Goal: Task Accomplishment & Management: Manage account settings

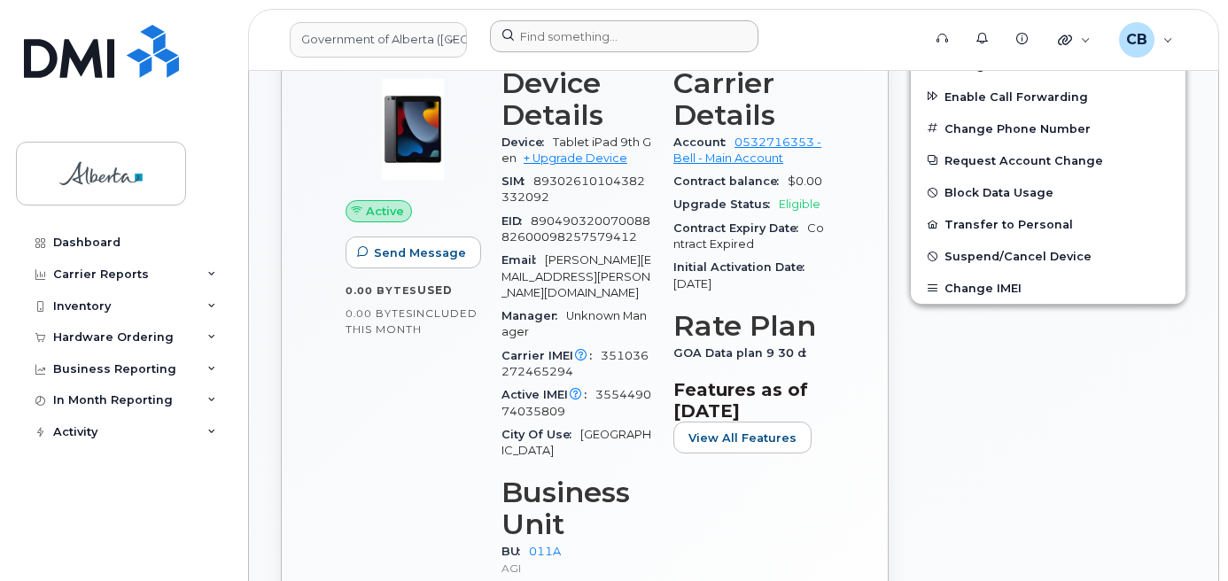
scroll to position [869, 0]
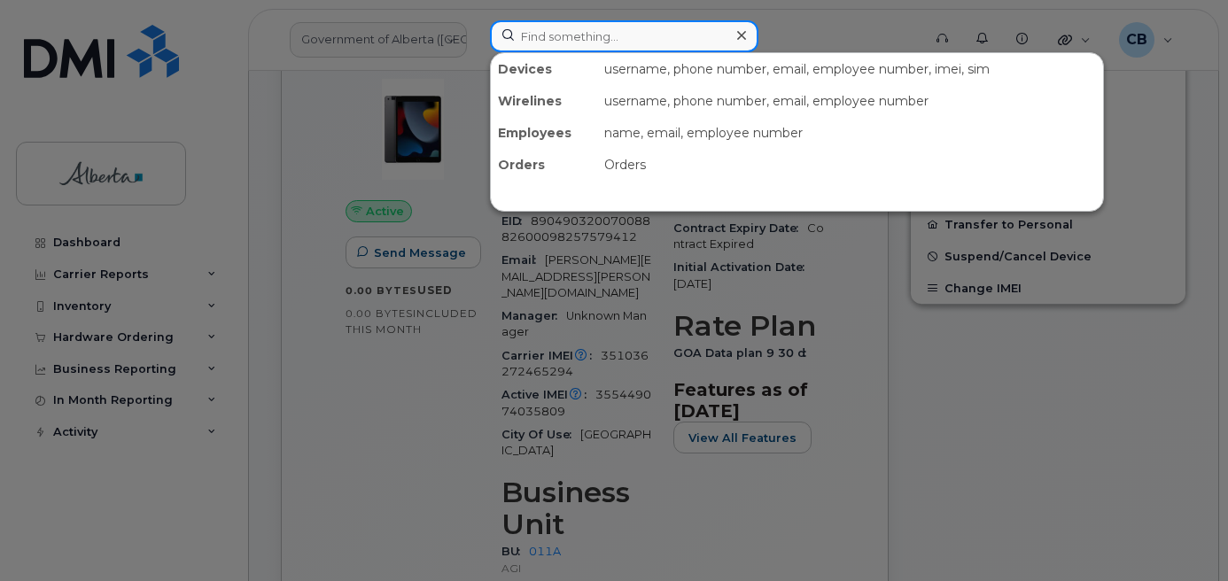
click at [522, 36] on input at bounding box center [624, 36] width 268 height 32
paste input "5873856907"
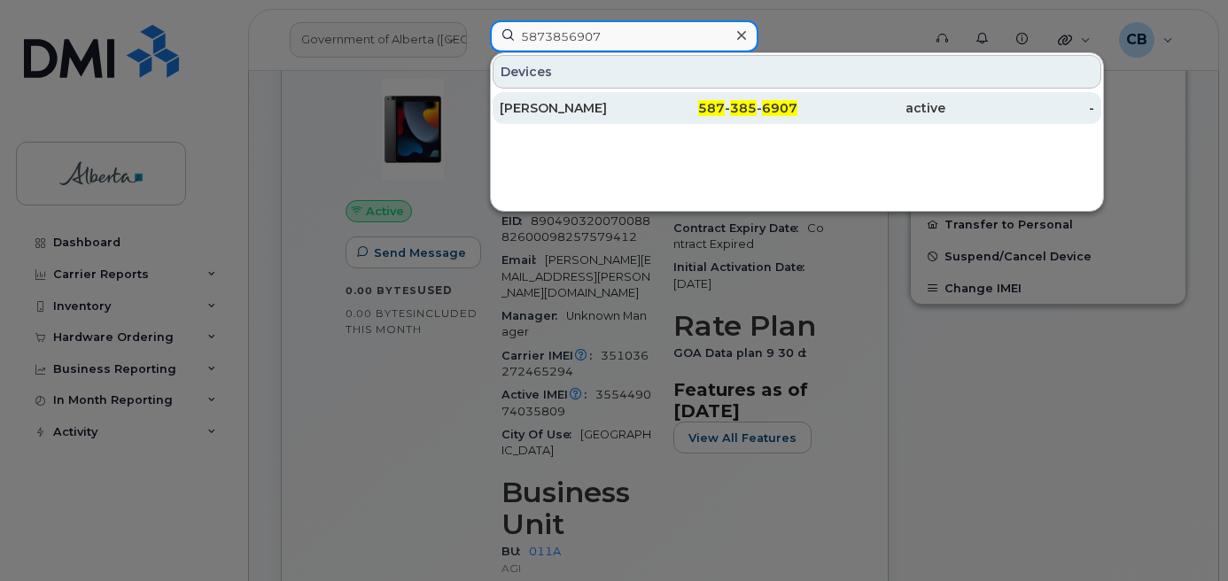
type input "5873856907"
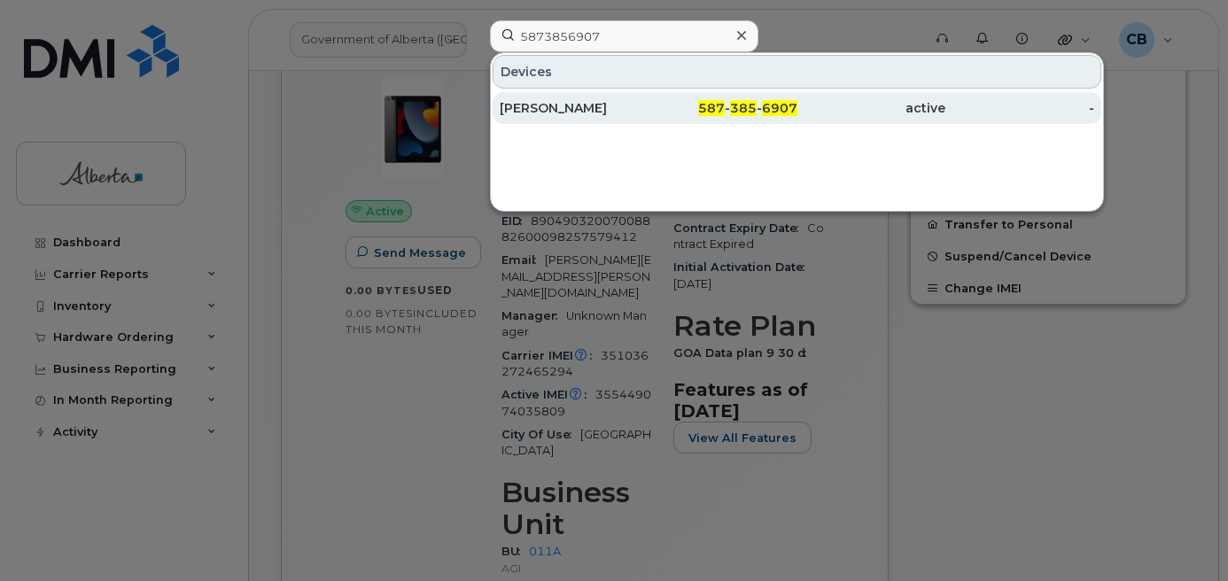
click at [551, 106] on div "[PERSON_NAME]" at bounding box center [574, 108] width 149 height 18
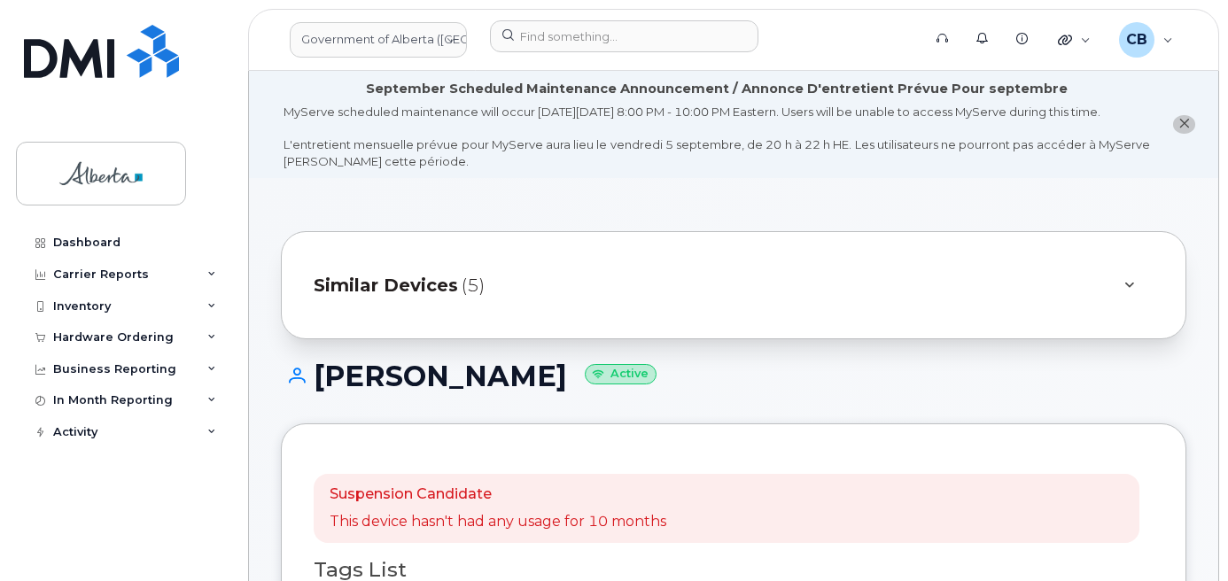
click at [1182, 128] on icon "close notification" at bounding box center [1184, 124] width 12 height 12
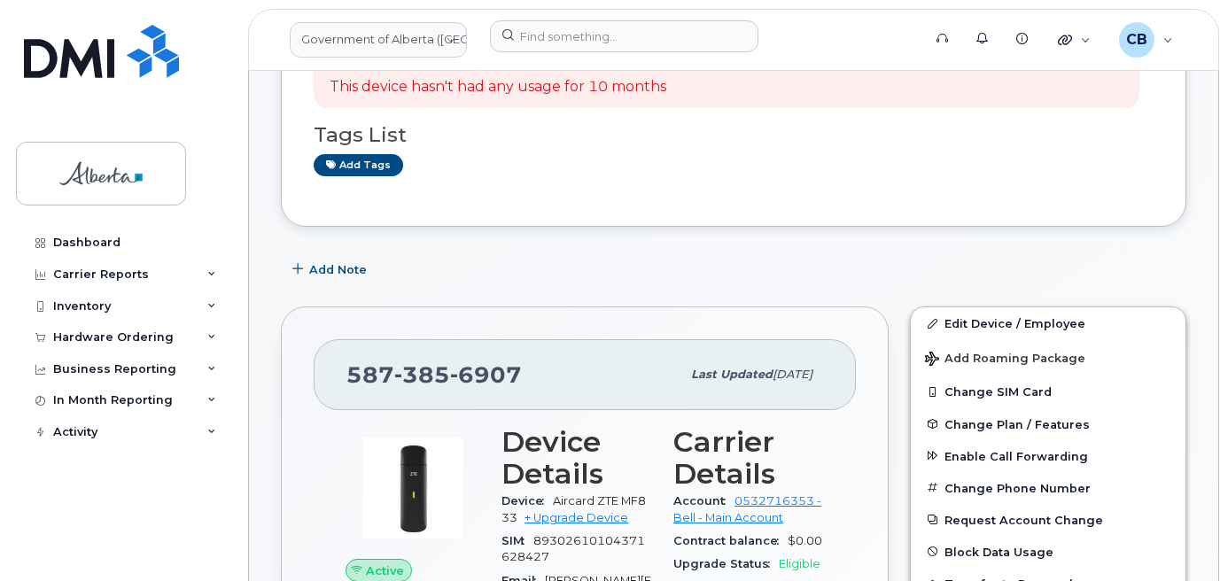
scroll to position [354, 0]
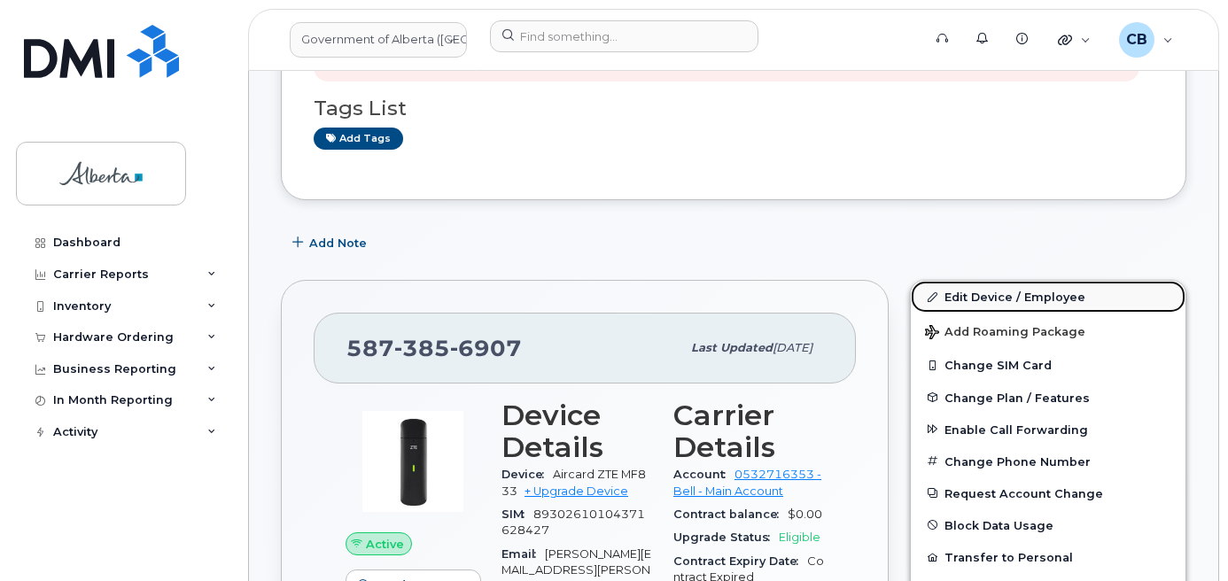
click at [989, 296] on link "Edit Device / Employee" at bounding box center [1048, 297] width 275 height 32
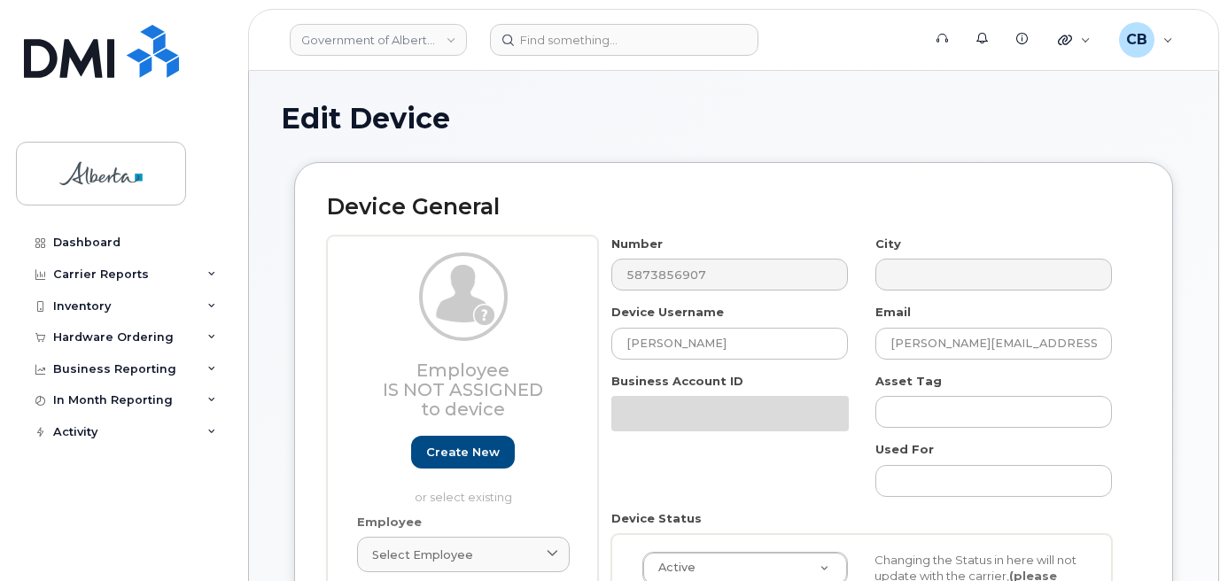
select select "4206363"
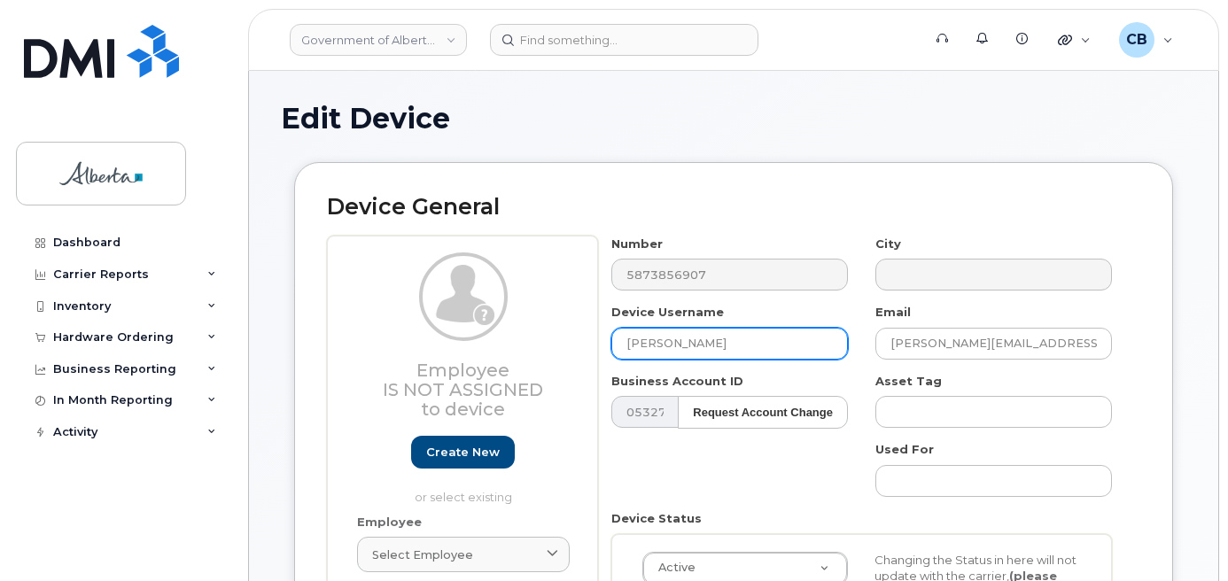
click at [640, 340] on input "[PERSON_NAME]" at bounding box center [729, 344] width 236 height 32
paste input "Lara Kuye"
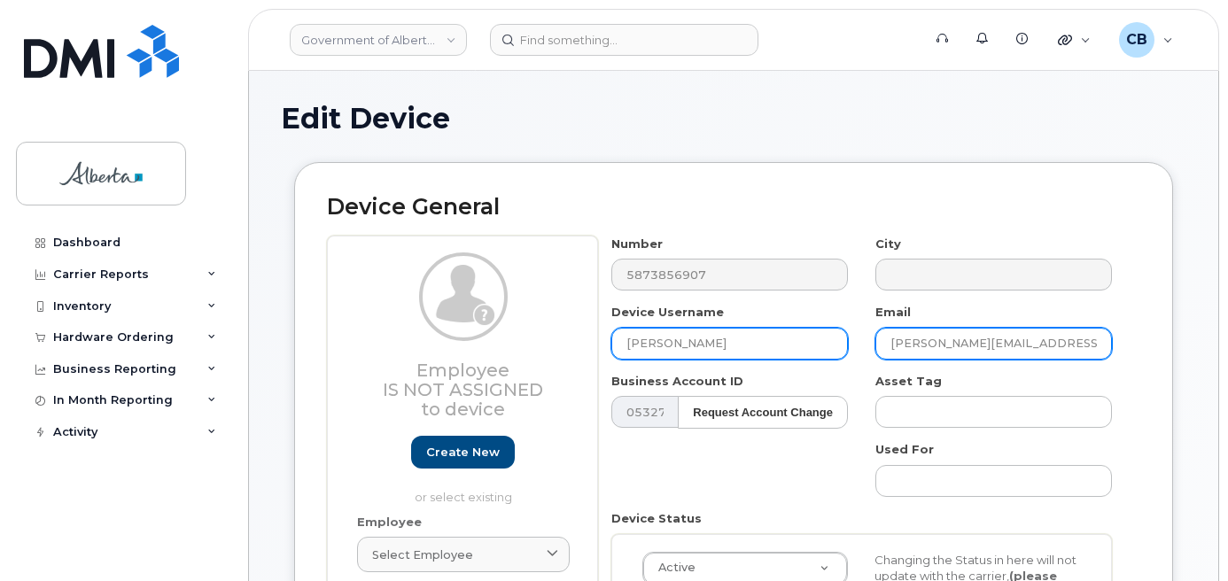
type input "Lara Kuye"
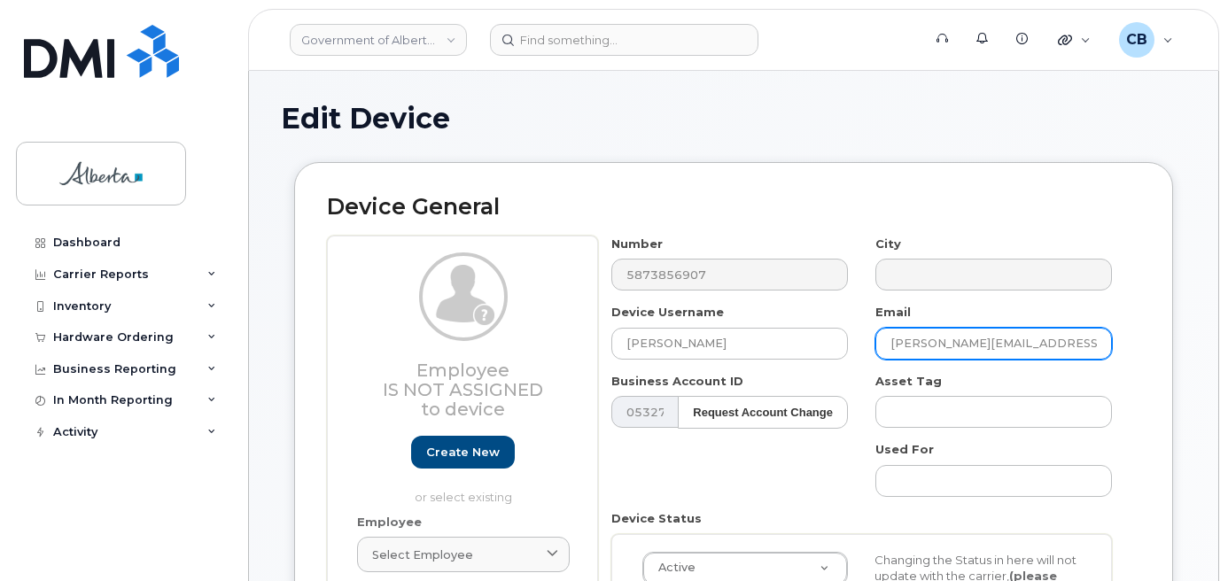
drag, startPoint x: 970, startPoint y: 346, endPoint x: 888, endPoint y: 342, distance: 81.6
click at [888, 342] on input "[PERSON_NAME][EMAIL_ADDRESS][PERSON_NAME][DOMAIN_NAME]" at bounding box center [993, 344] width 236 height 32
paste input "Lara Kuye"
click at [919, 343] on input "Lara Kuye@gov.ab.ca" at bounding box center [993, 344] width 236 height 32
type input "[PERSON_NAME][EMAIL_ADDRESS][DOMAIN_NAME]"
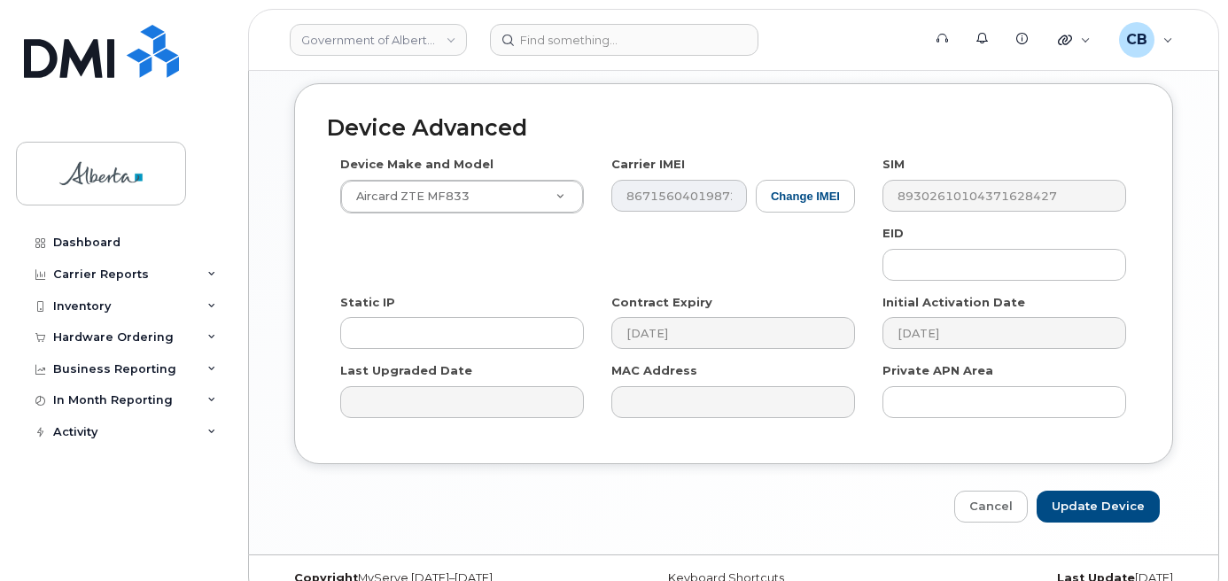
scroll to position [1026, 0]
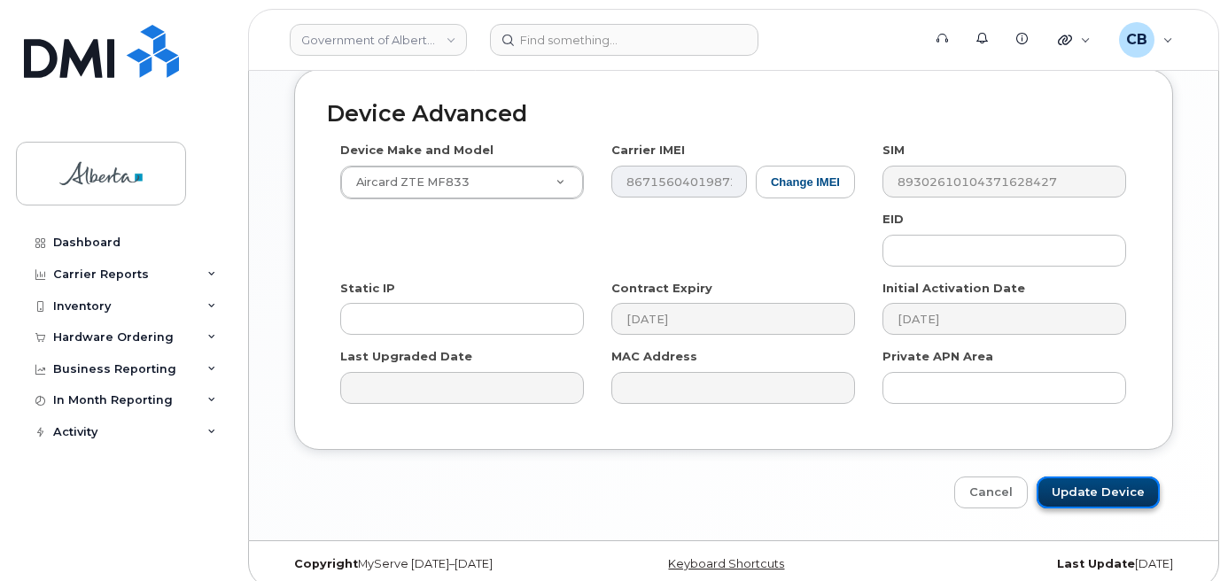
click at [1091, 477] on input "Update Device" at bounding box center [1097, 493] width 123 height 33
type input "Saving..."
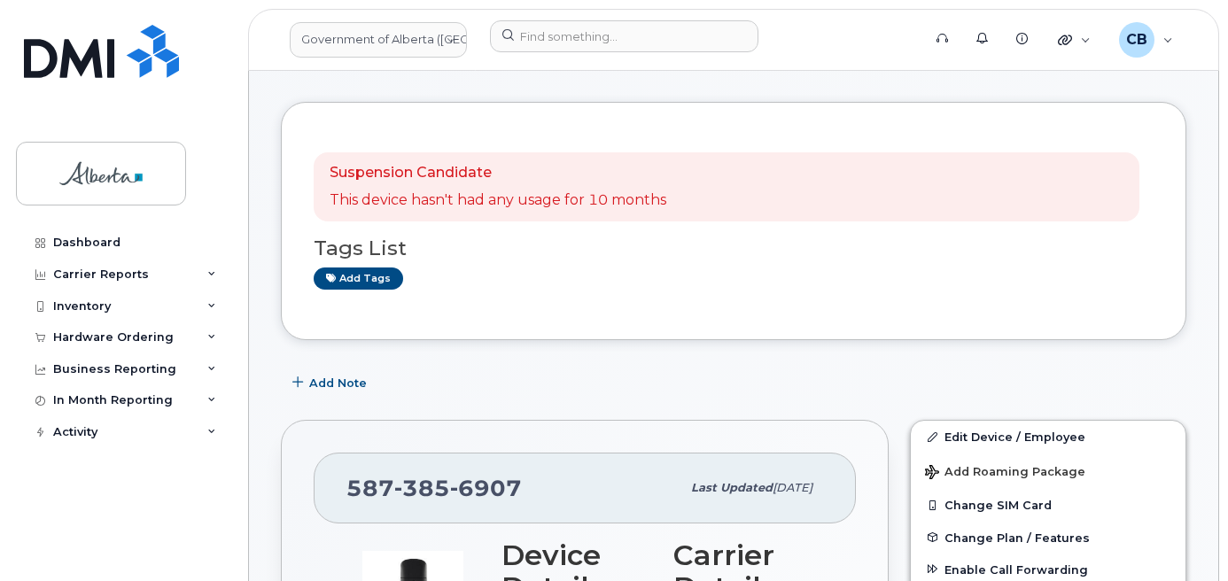
scroll to position [275, 0]
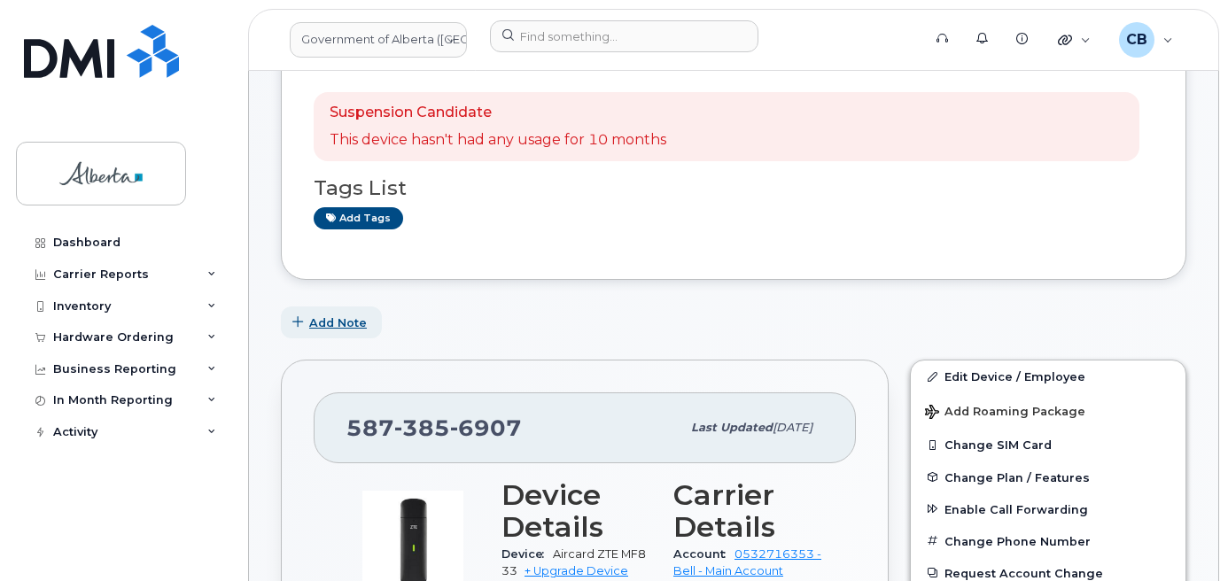
click at [352, 329] on span "Add Note" at bounding box center [338, 322] width 58 height 17
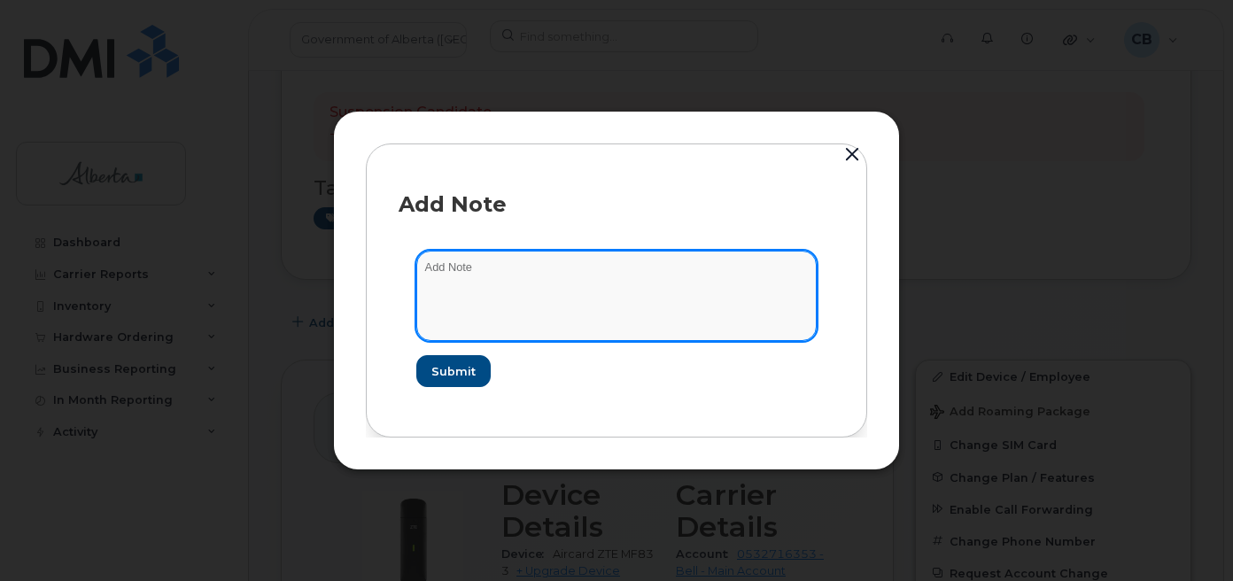
click at [436, 270] on textarea at bounding box center [616, 296] width 400 height 90
paste textarea "SCTASK0843265"
paste textarea "Device Plan Reassign … IMEI s/n from … to … Requested by …"
click at [624, 269] on textarea "SCTASK0843265-Device Plan Reassign … IMEI s/n from … to … Requested by …" at bounding box center [616, 296] width 400 height 90
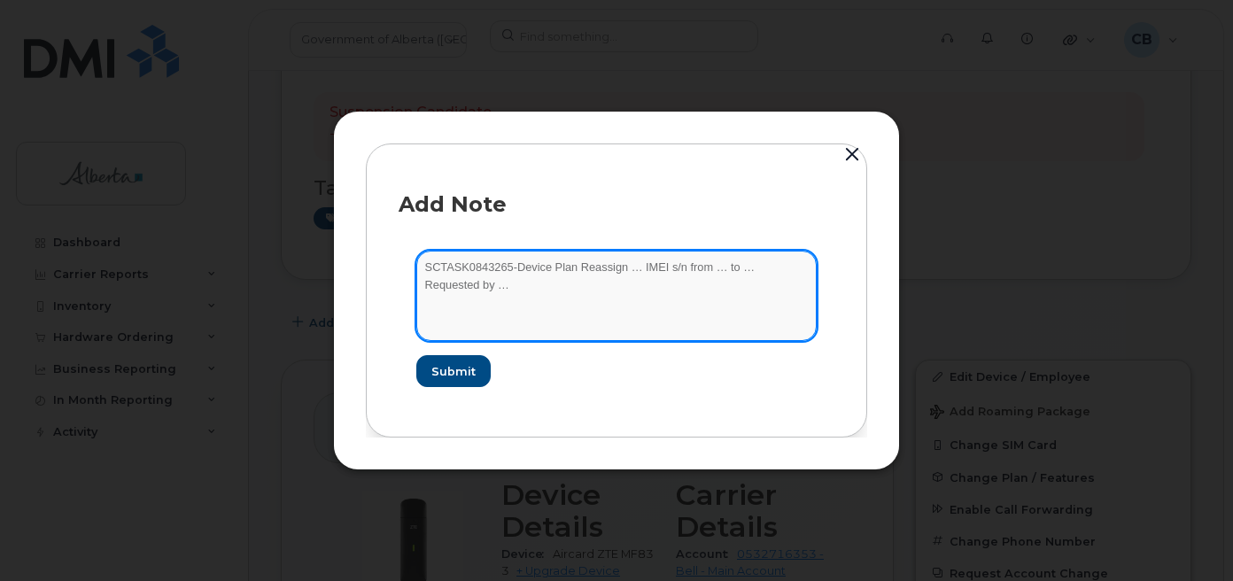
paste textarea "5873856907"
click at [698, 269] on textarea "SCTASK0843265-Device Plan Reassign 5873856907 IMEI s/n from … to … Requested by…" at bounding box center [616, 296] width 400 height 90
click at [721, 265] on textarea "SCTASK0843265-Device Plan Reassign 5873856907 IMEI s/n from … to … Requested by…" at bounding box center [616, 296] width 400 height 90
paste textarea "Aircard ZTE MF833 867156040198725 NIZTEMF8338K"
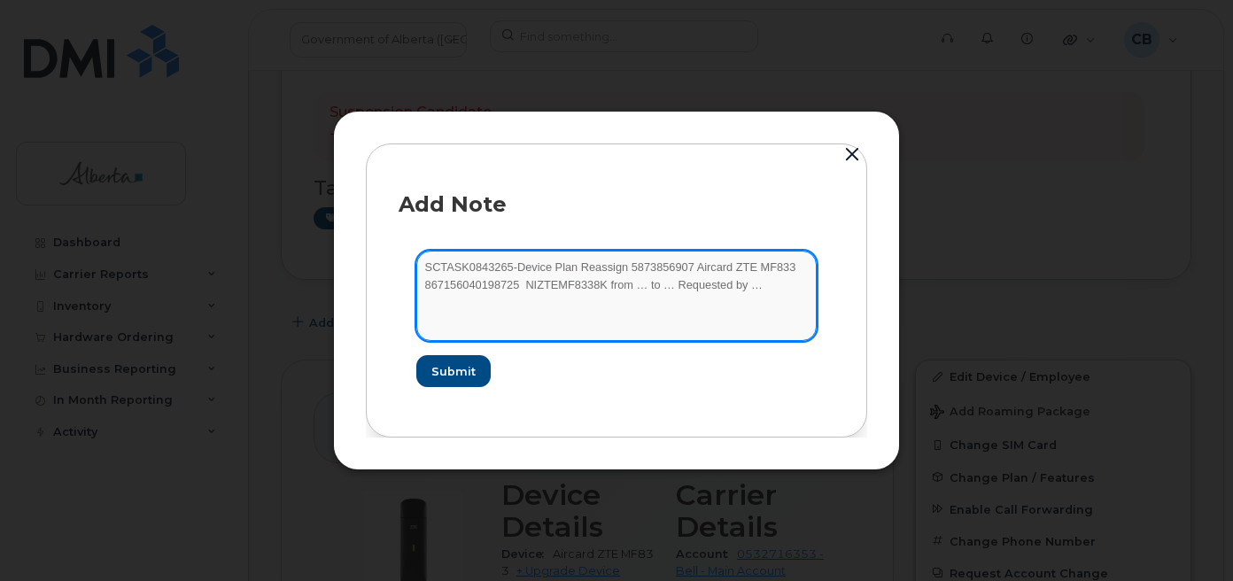
click at [425, 287] on textarea "SCTASK0843265-Device Plan Reassign 5873856907 Aircard ZTE MF833 867156040198725…" at bounding box center [616, 296] width 400 height 90
click at [523, 286] on textarea "SCTASK0843265-Device Plan Reassign 5873856907 Aircard ZTE MF833 867156040198725…" at bounding box center [616, 296] width 400 height 90
click at [631, 289] on textarea "SCTASK0843265-Device Plan Reassign 5873856907 Aircard ZTE MF833 867156040198725…" at bounding box center [616, 296] width 400 height 90
paste textarea "Jackie Kochan"
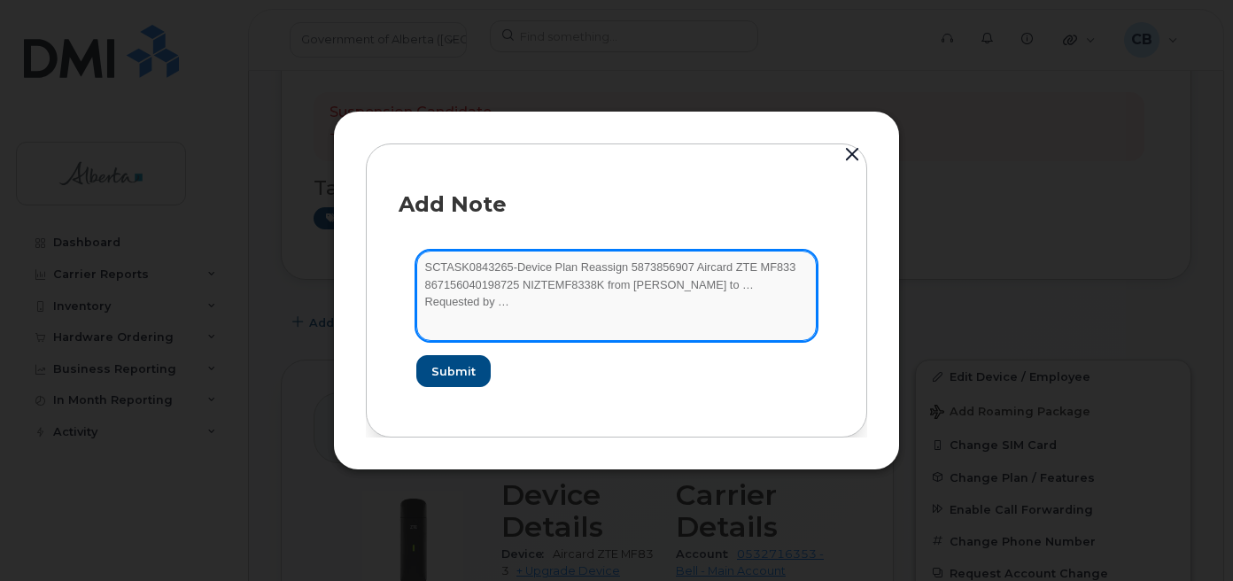
click at [719, 288] on textarea "SCTASK0843265-Device Plan Reassign 5873856907 Aircard ZTE MF833 867156040198725…" at bounding box center [616, 296] width 400 height 90
paste textarea "Lara Kuye"
click at [498, 305] on textarea "SCTASK0843265-Device Plan Reassign 5873856907 Aircard ZTE MF833 867156040198725…" at bounding box center [616, 296] width 400 height 90
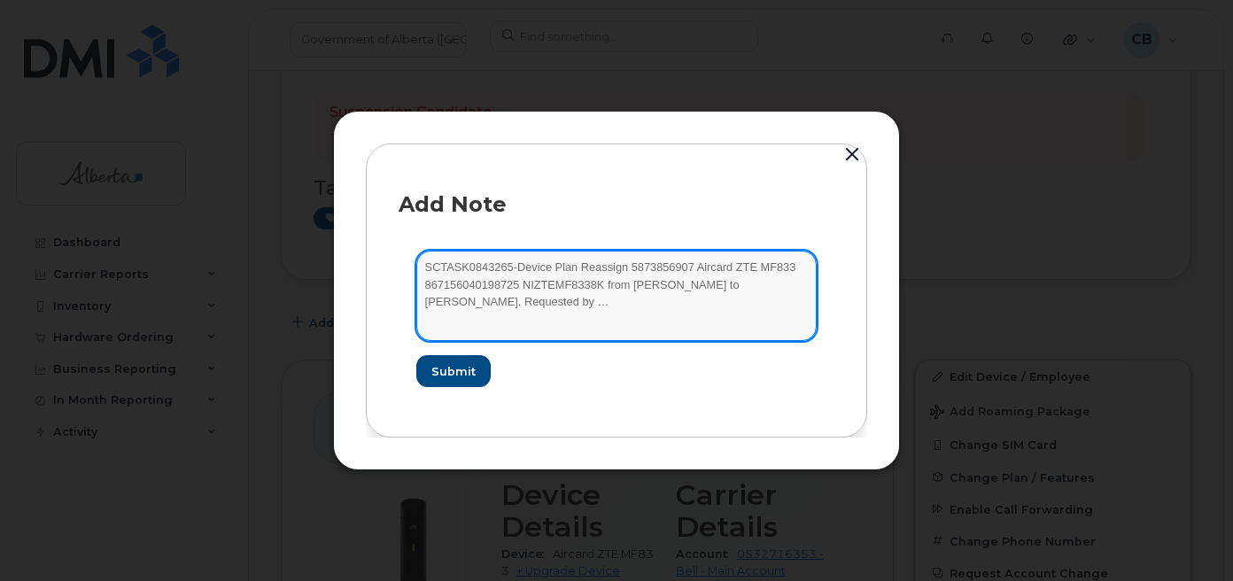
paste textarea "Jackie Kochan"
type textarea "SCTASK0843265-Device Plan Reassign 5873856907 Aircard ZTE MF833 867156040198725…"
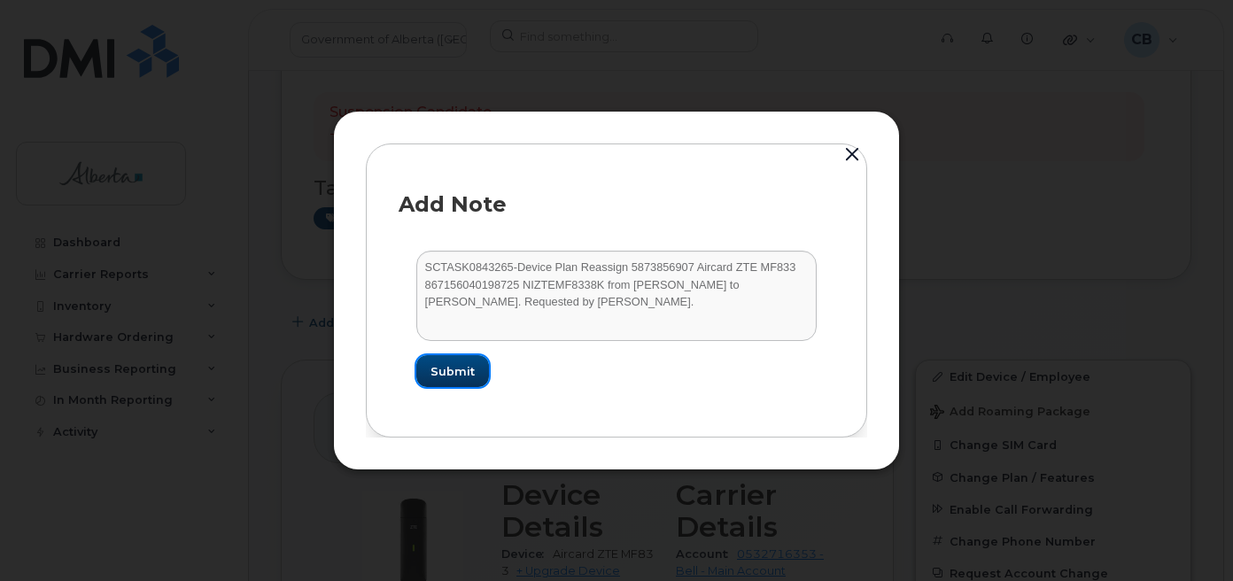
click at [448, 374] on span "Submit" at bounding box center [452, 371] width 44 height 17
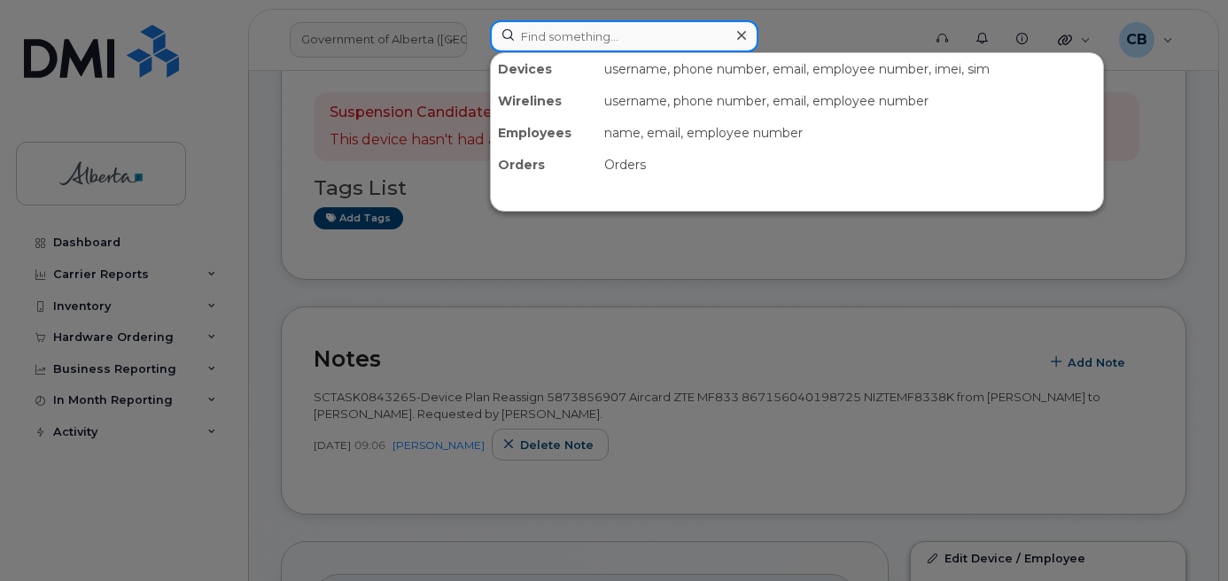
click at [580, 31] on input at bounding box center [624, 36] width 268 height 32
paste input "7804857350"
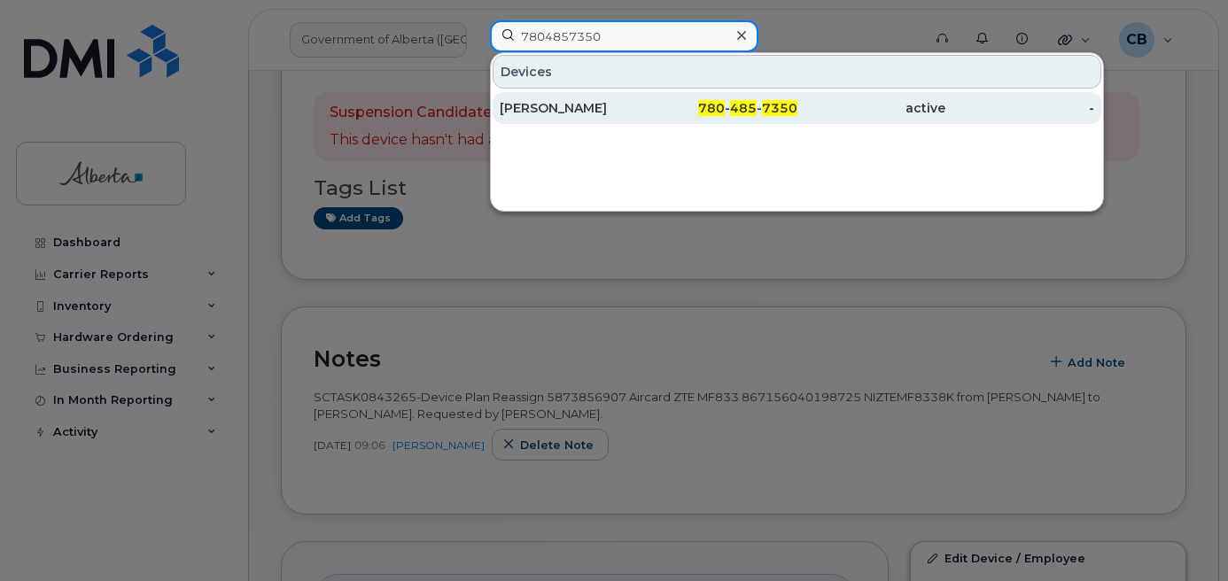
type input "7804857350"
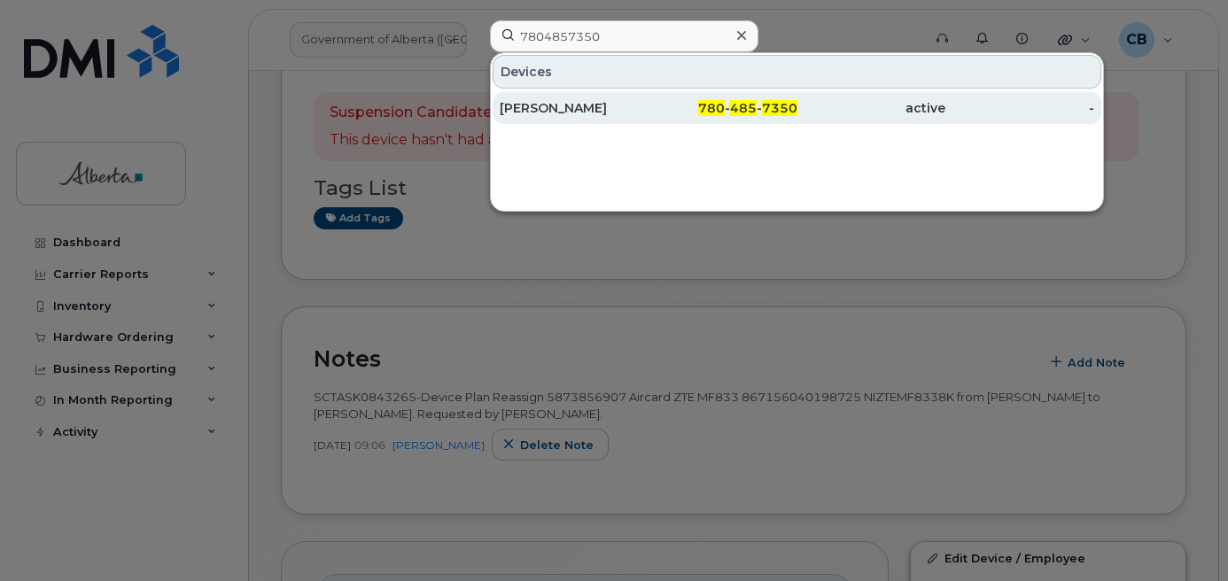
click at [548, 107] on div "Ravipal Singh" at bounding box center [574, 108] width 149 height 18
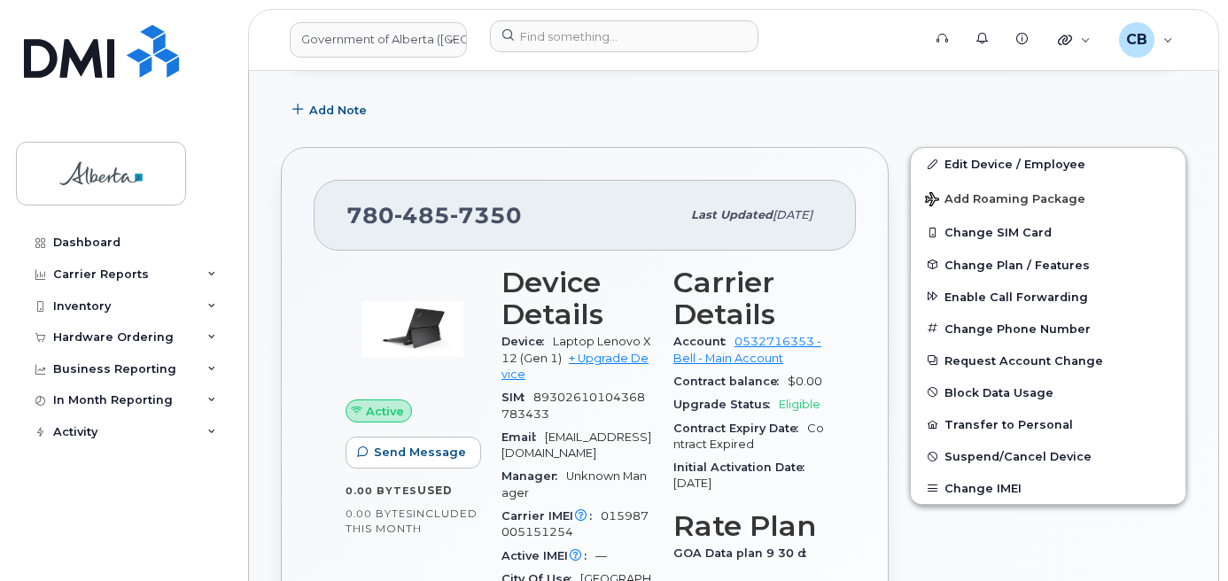
scroll to position [531, 0]
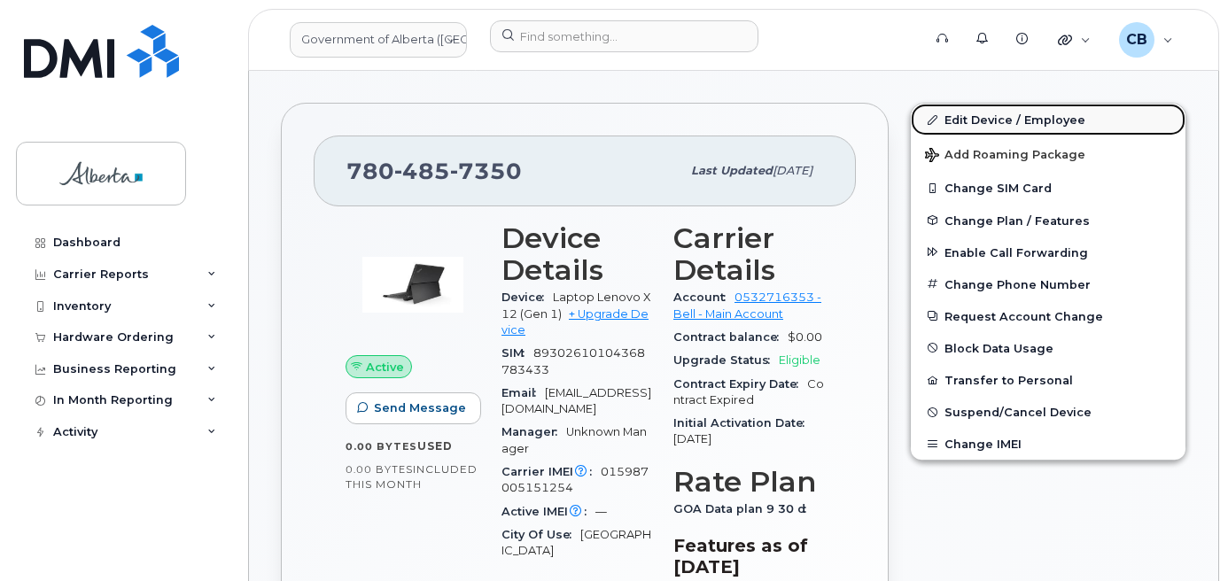
click at [982, 112] on link "Edit Device / Employee" at bounding box center [1048, 120] width 275 height 32
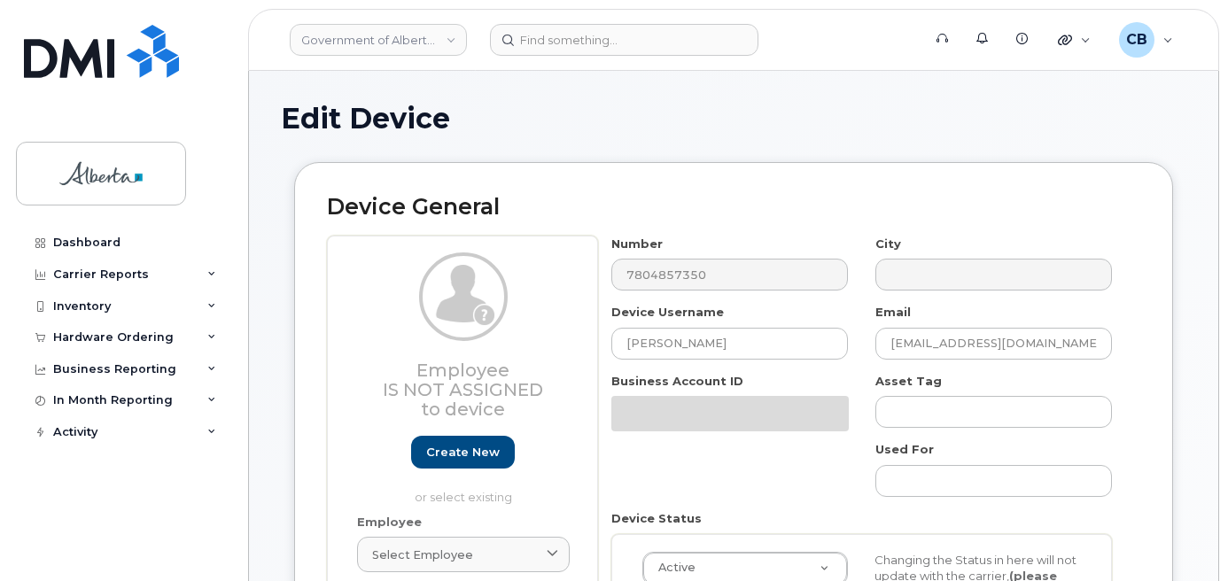
select select "4120335"
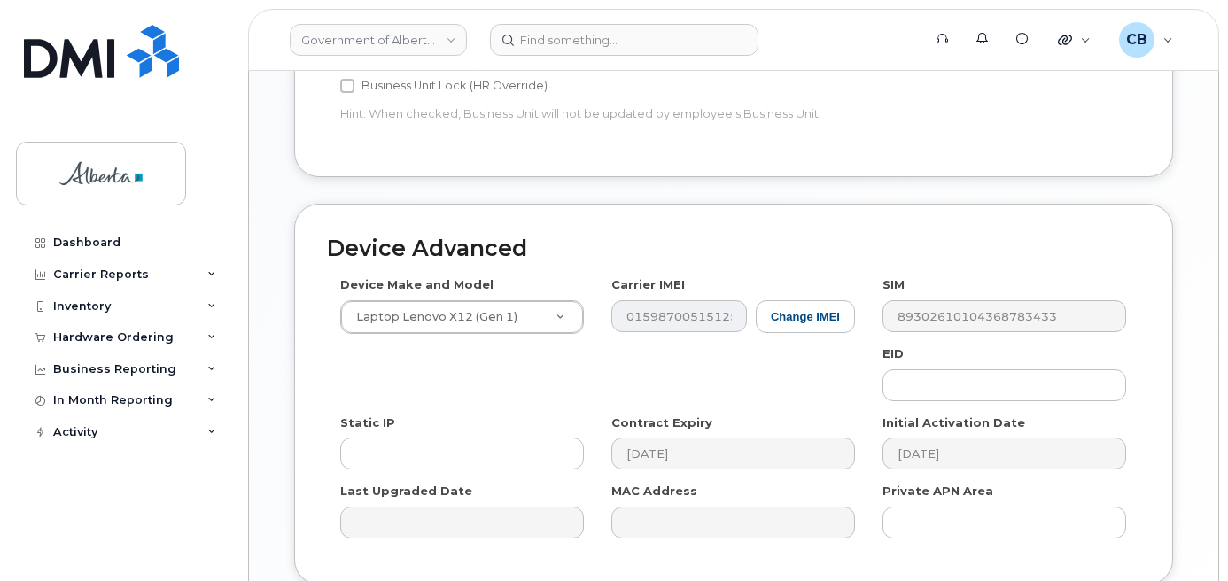
scroll to position [934, 0]
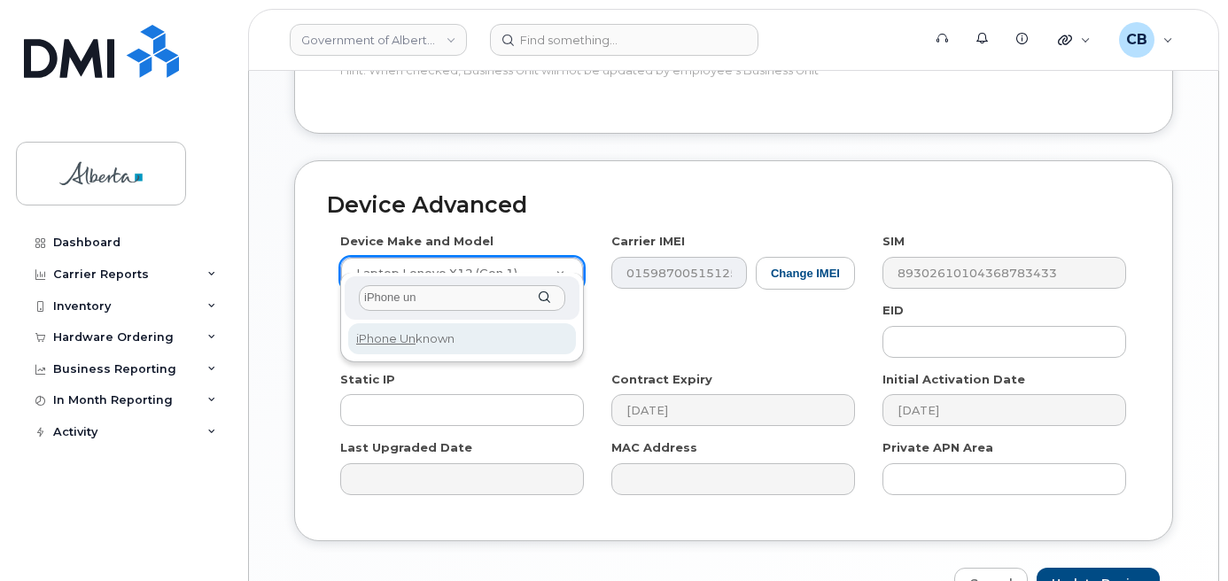
type input "iPhone un"
select select "185"
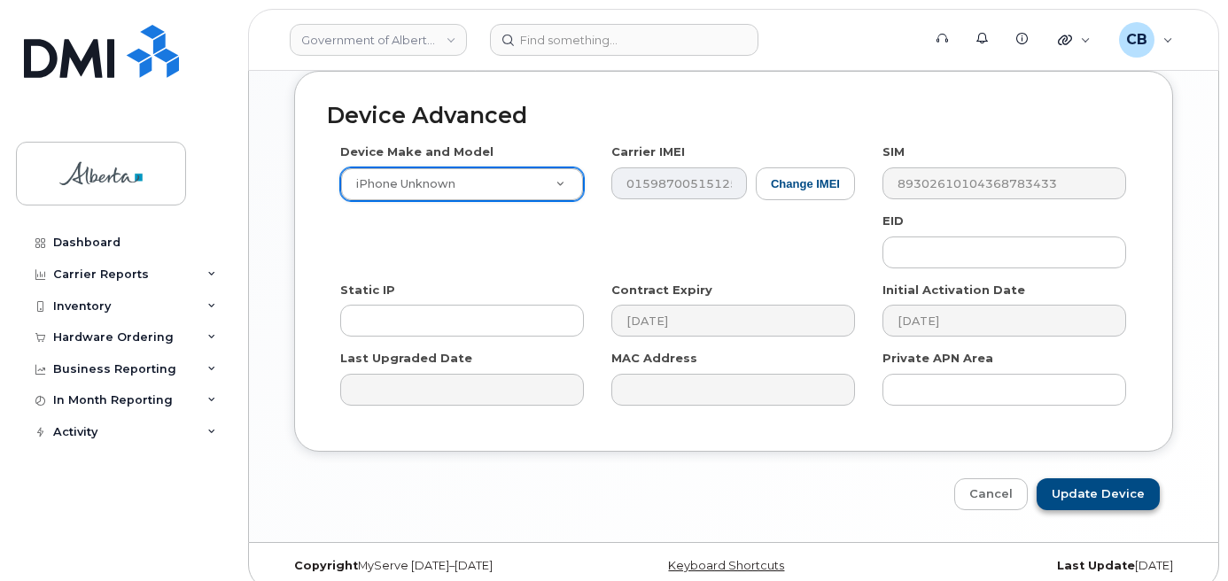
scroll to position [1026, 0]
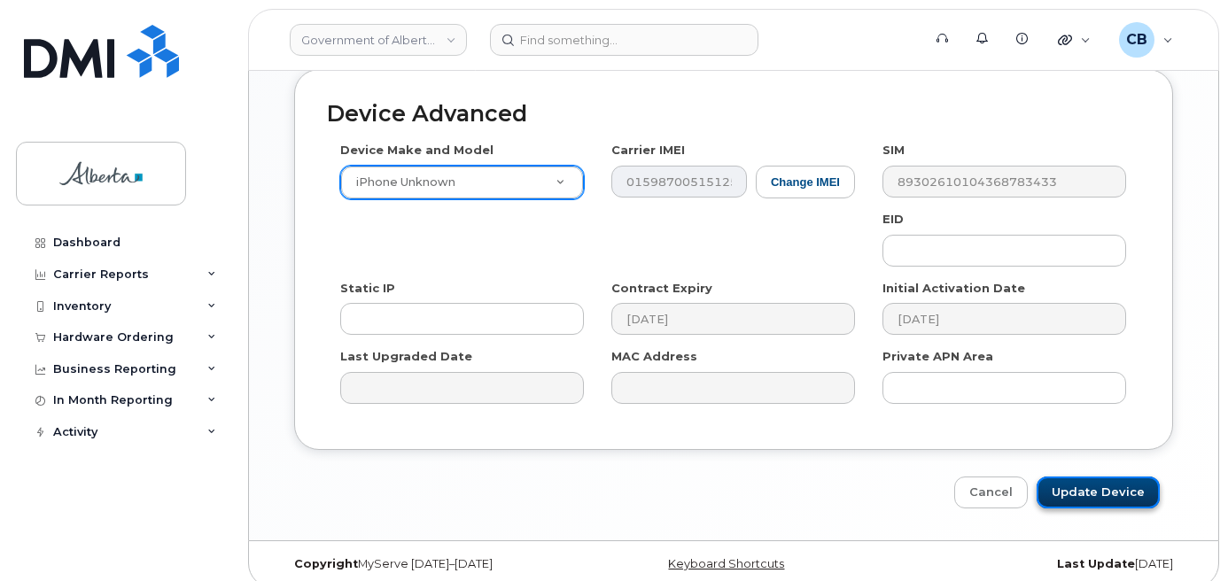
click at [1074, 477] on input "Update Device" at bounding box center [1097, 493] width 123 height 33
type input "Saving..."
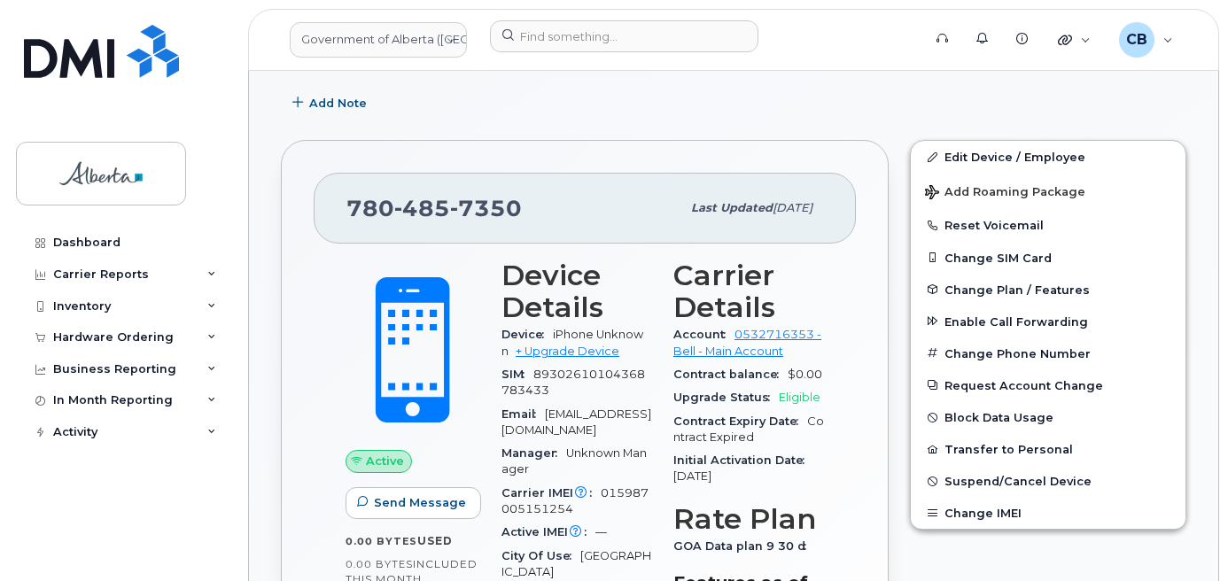
scroll to position [469, 0]
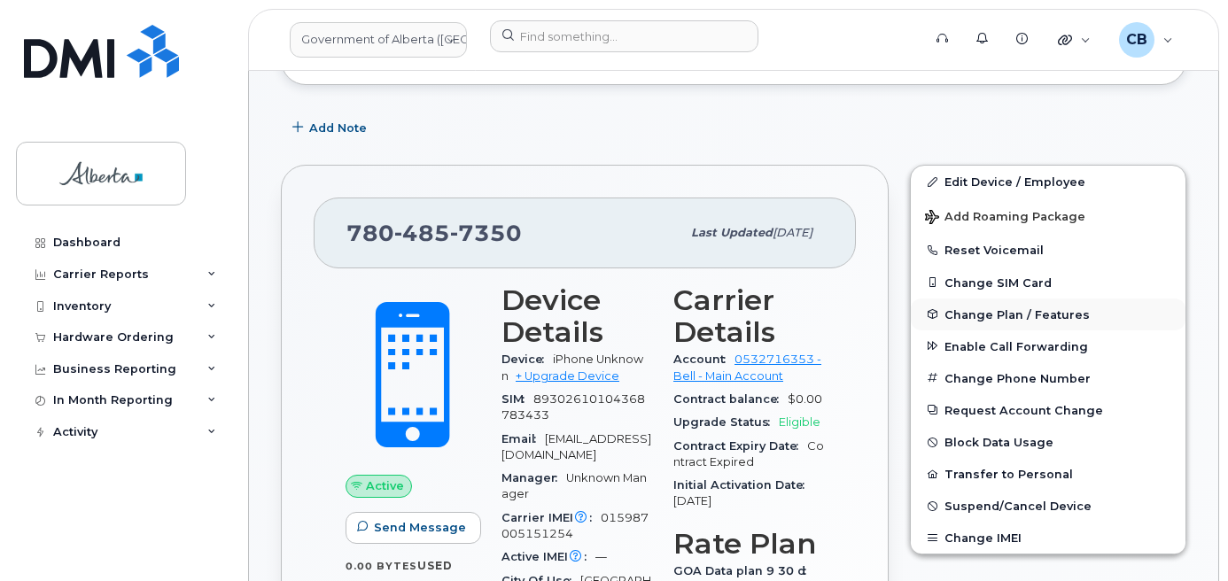
click at [979, 312] on span "Change Plan / Features" at bounding box center [1016, 313] width 145 height 13
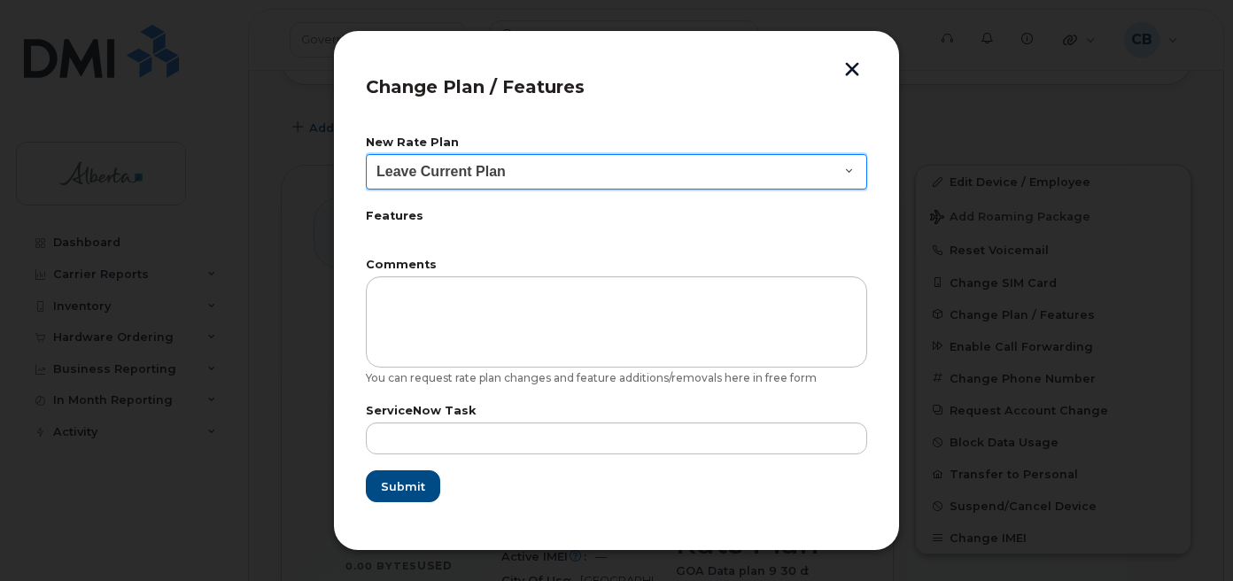
click at [833, 168] on select "Leave Current Plan GOA - Voice Plan 5 GOA Smartphone 14 30D GOA Unlimited Smart…" at bounding box center [616, 171] width 501 height 35
select select "2483362"
click at [366, 154] on select "Leave Current Plan GOA - Voice Plan 5 GOA Smartphone 14 30D GOA Unlimited Smart…" at bounding box center [616, 171] width 501 height 35
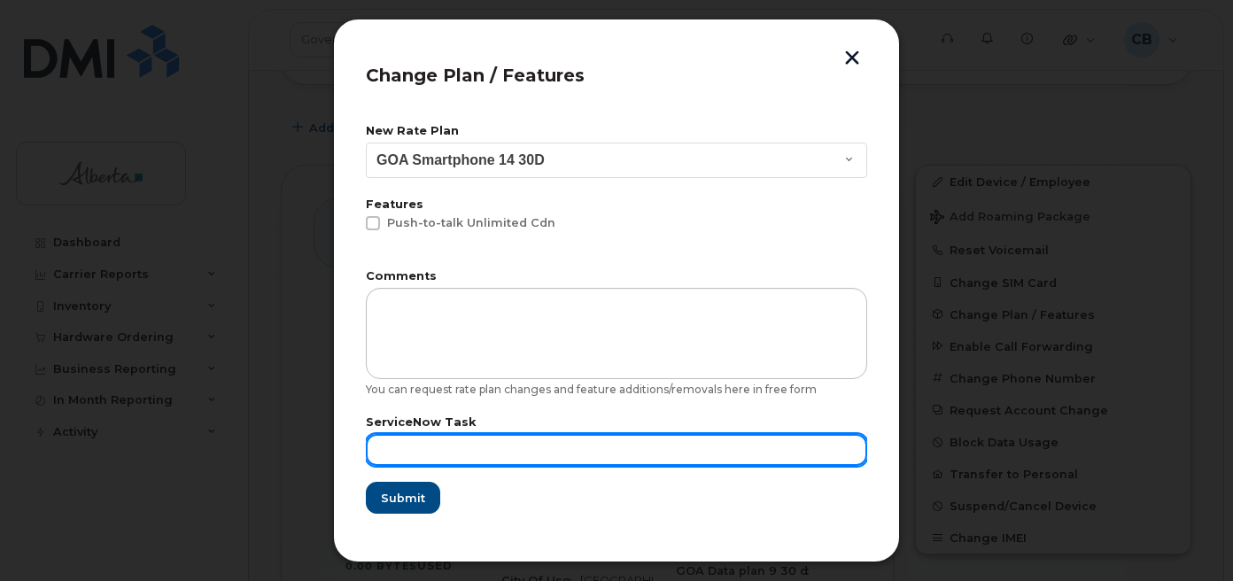
click at [405, 437] on input "text" at bounding box center [616, 450] width 501 height 32
paste input "SCTASK0843963"
type input "SCTASK0843963"
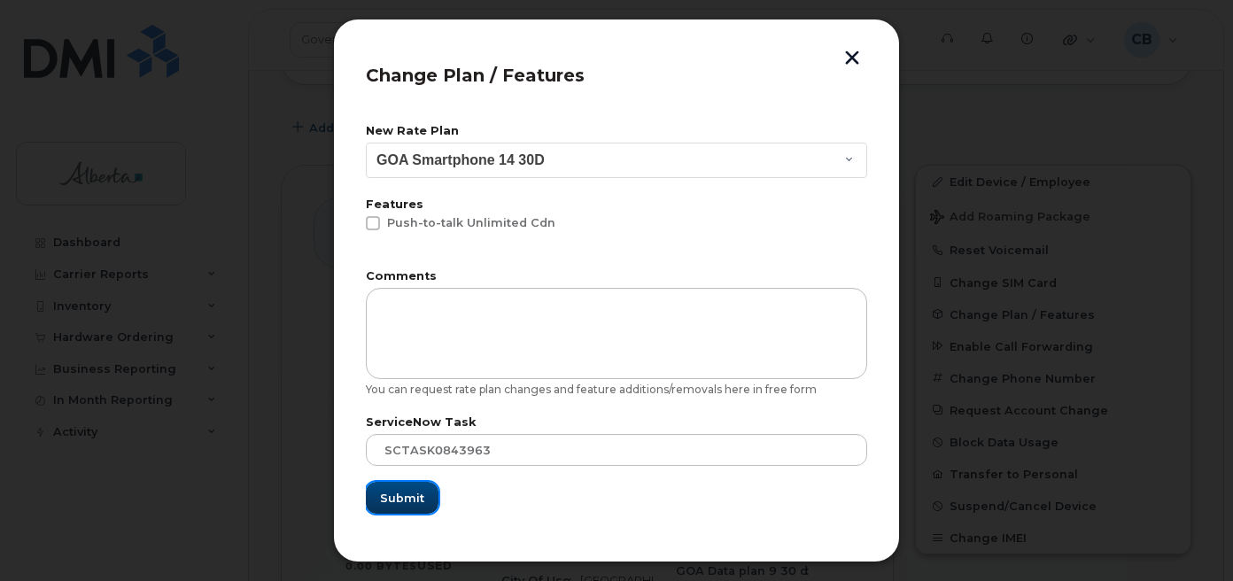
click at [397, 491] on span "Submit" at bounding box center [402, 498] width 44 height 17
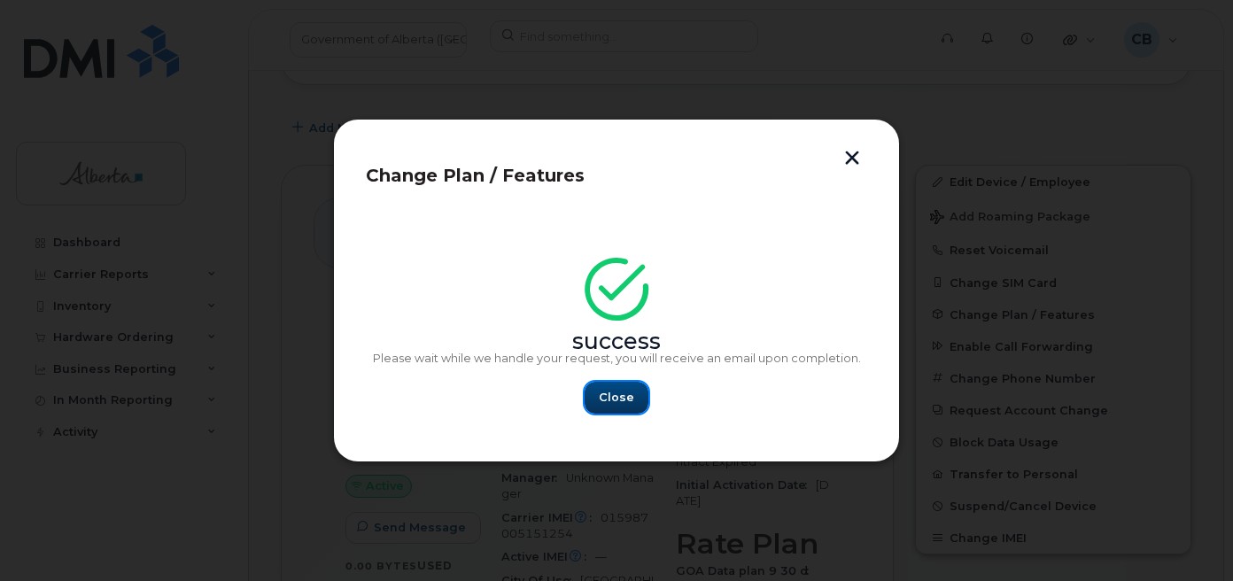
click at [615, 390] on span "Close" at bounding box center [616, 397] width 35 height 17
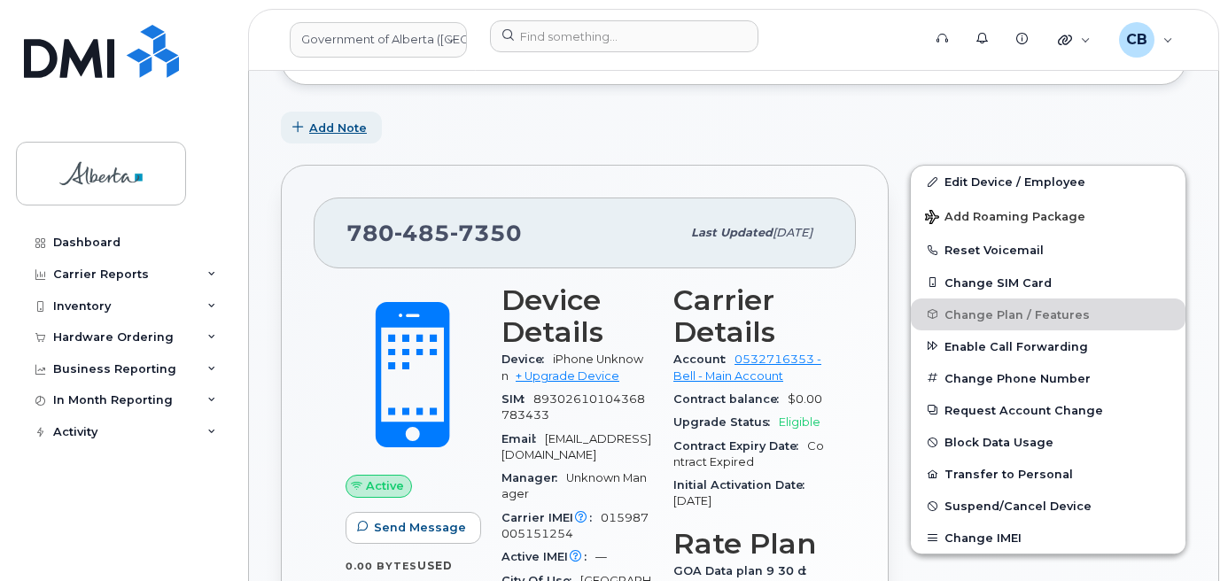
click at [328, 127] on span "Add Note" at bounding box center [338, 128] width 58 height 17
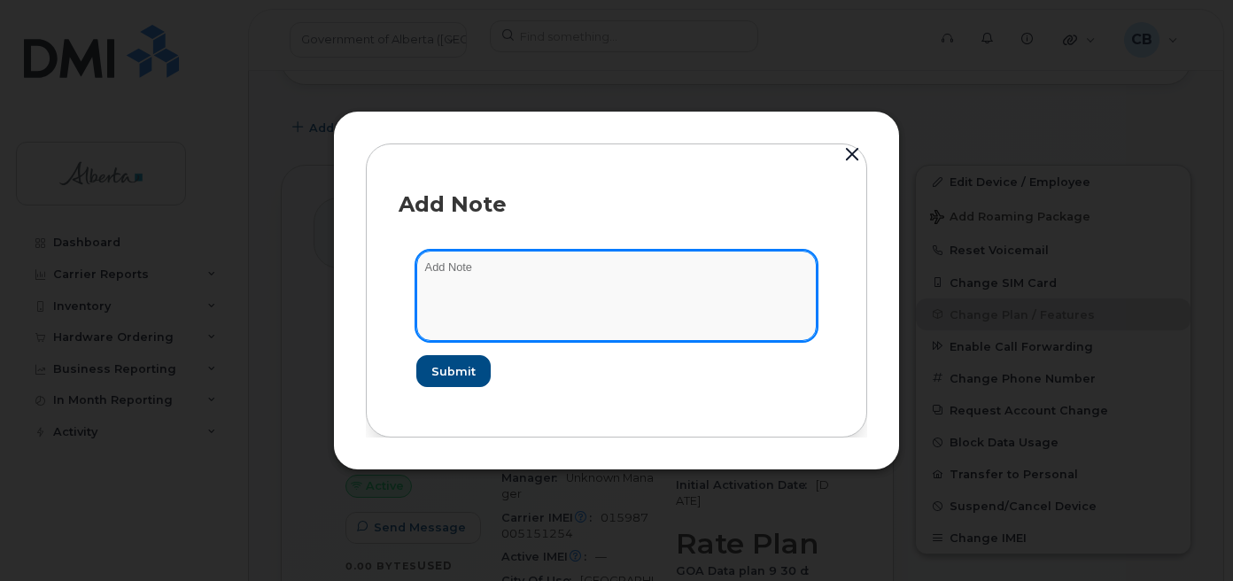
click at [445, 275] on textarea at bounding box center [616, 296] width 400 height 90
paste textarea "SCTASK0843963"
type textarea "SCTASK0843963-Changed rate plan from data to voice and date."
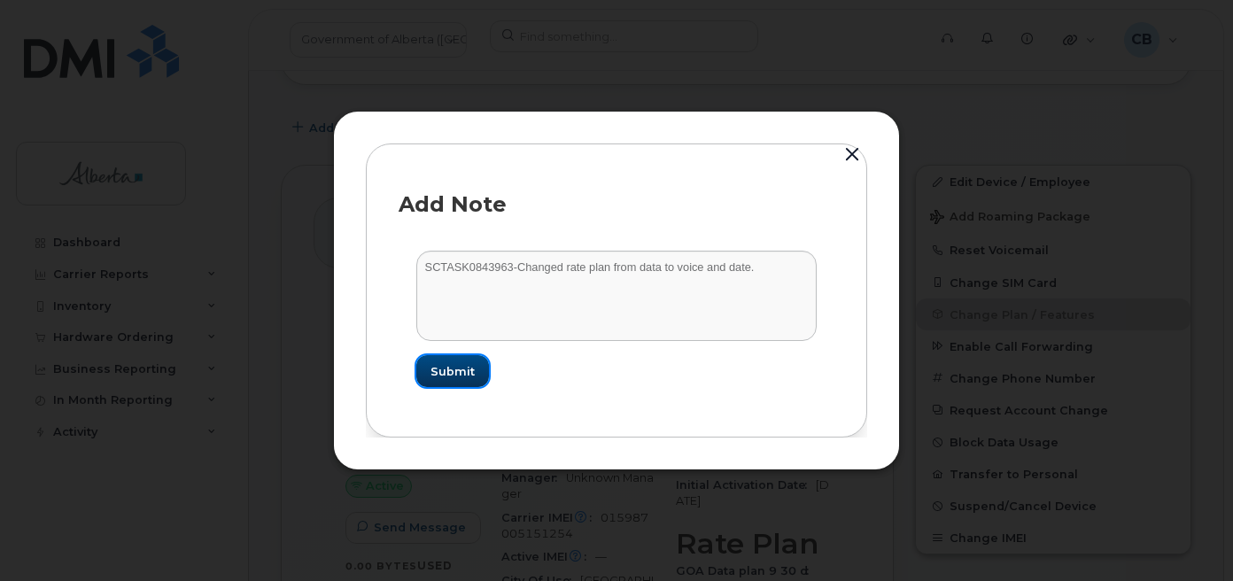
click at [476, 373] on button "Submit" at bounding box center [452, 371] width 73 height 32
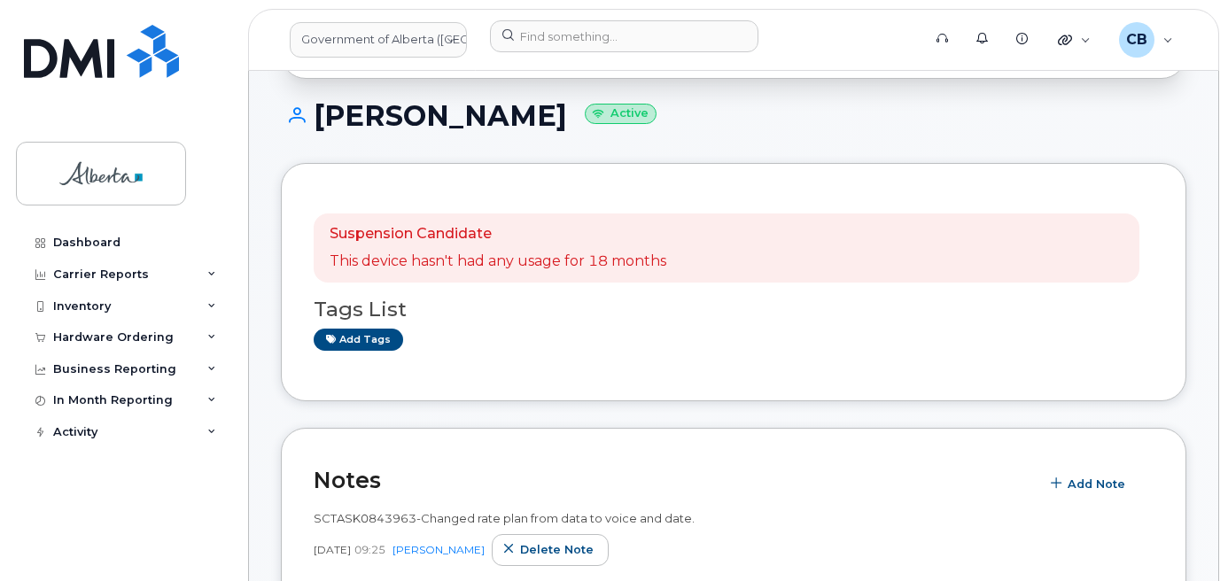
scroll to position [115, 0]
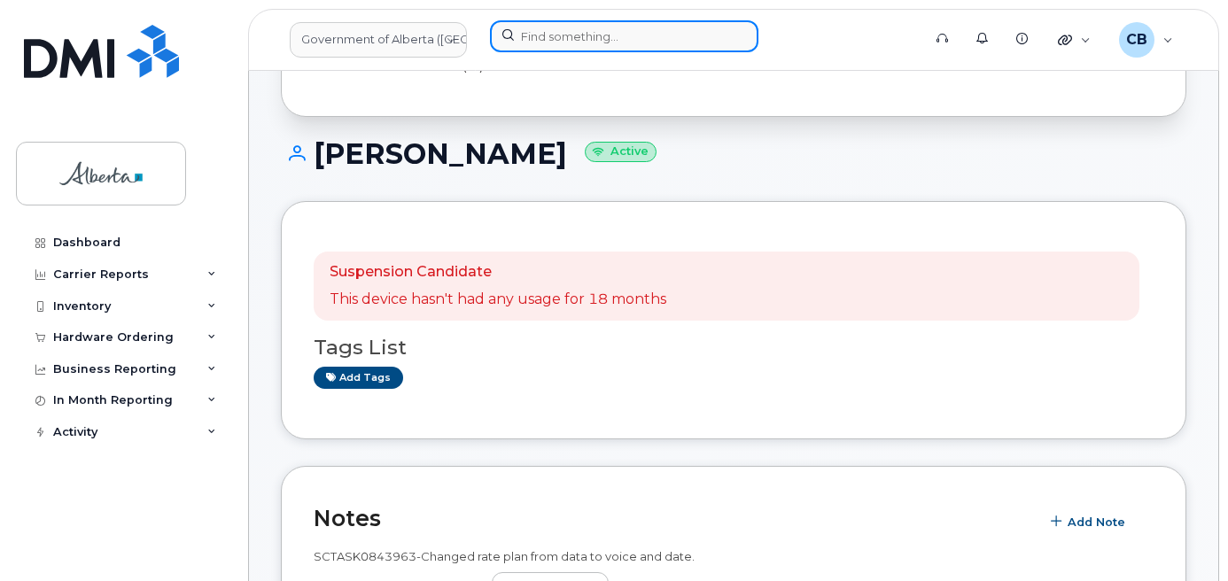
click at [545, 33] on input at bounding box center [624, 36] width 268 height 32
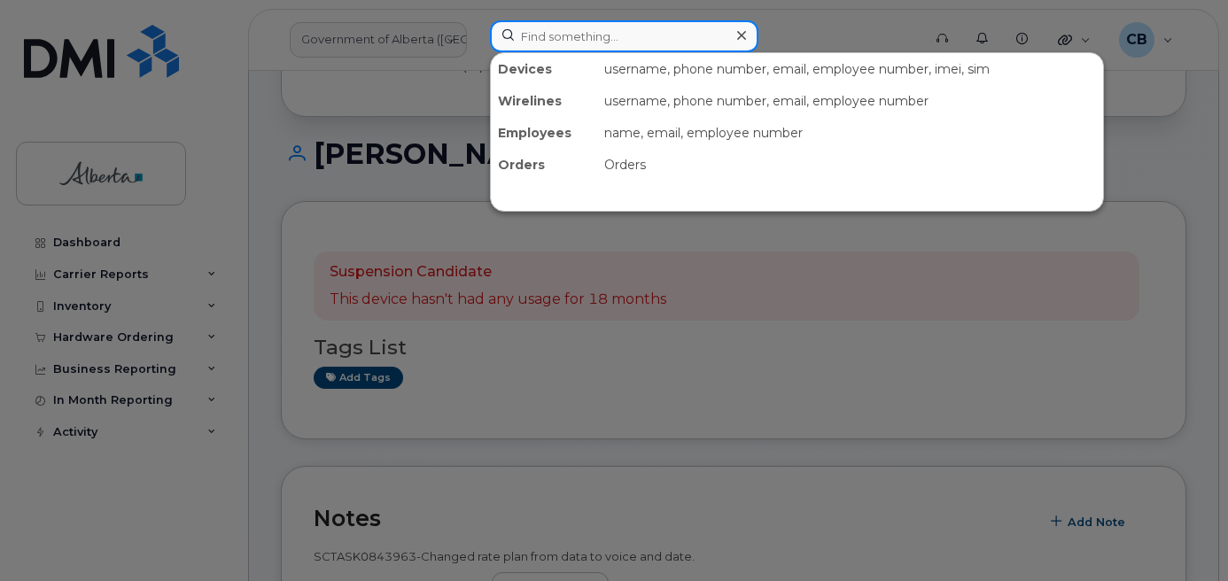
paste input "7805043949"
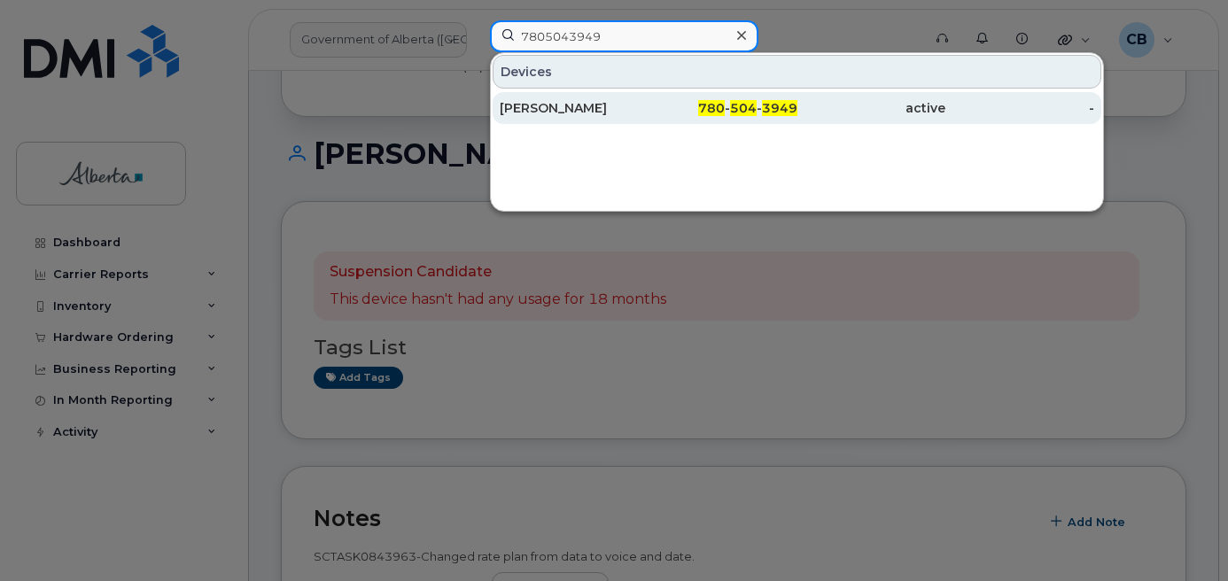
type input "7805043949"
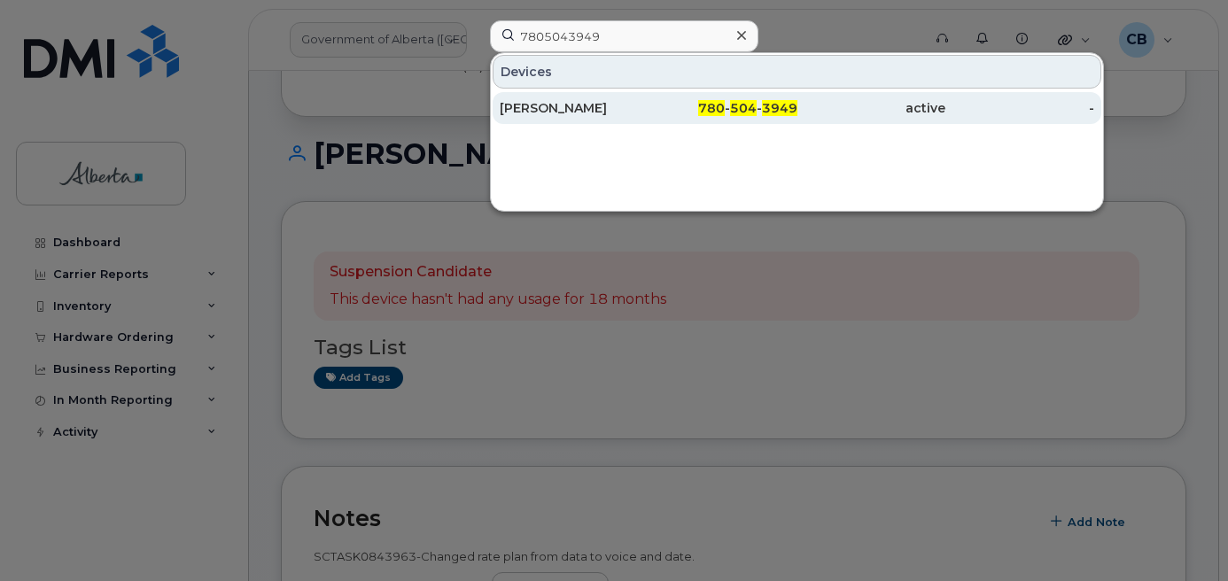
click at [555, 110] on div "Joveth Daublas" at bounding box center [574, 108] width 149 height 18
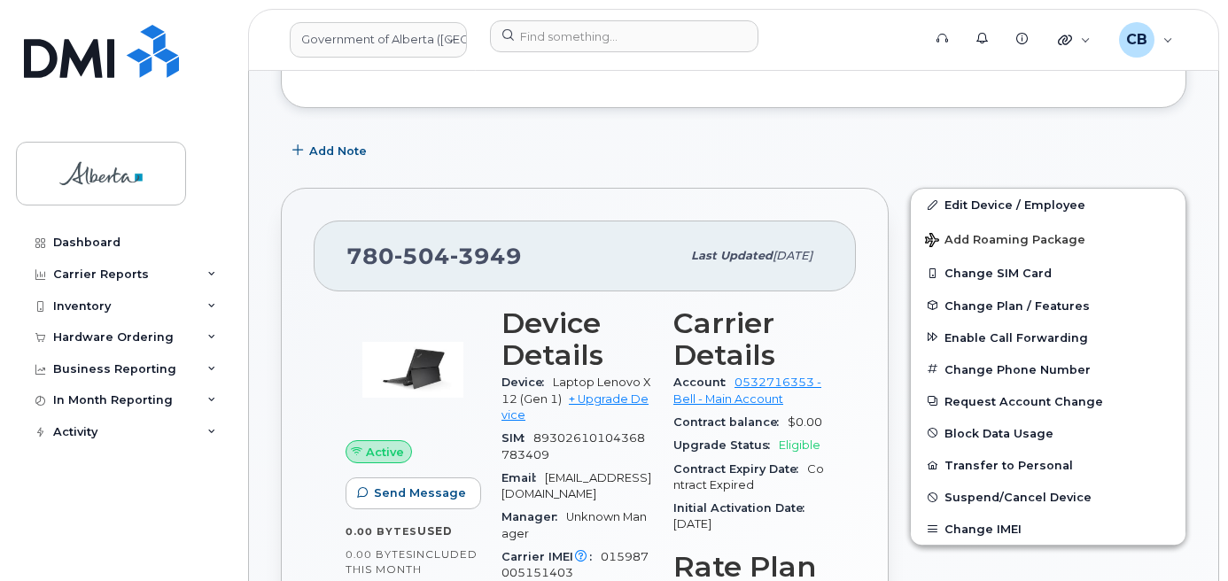
scroll to position [416, 0]
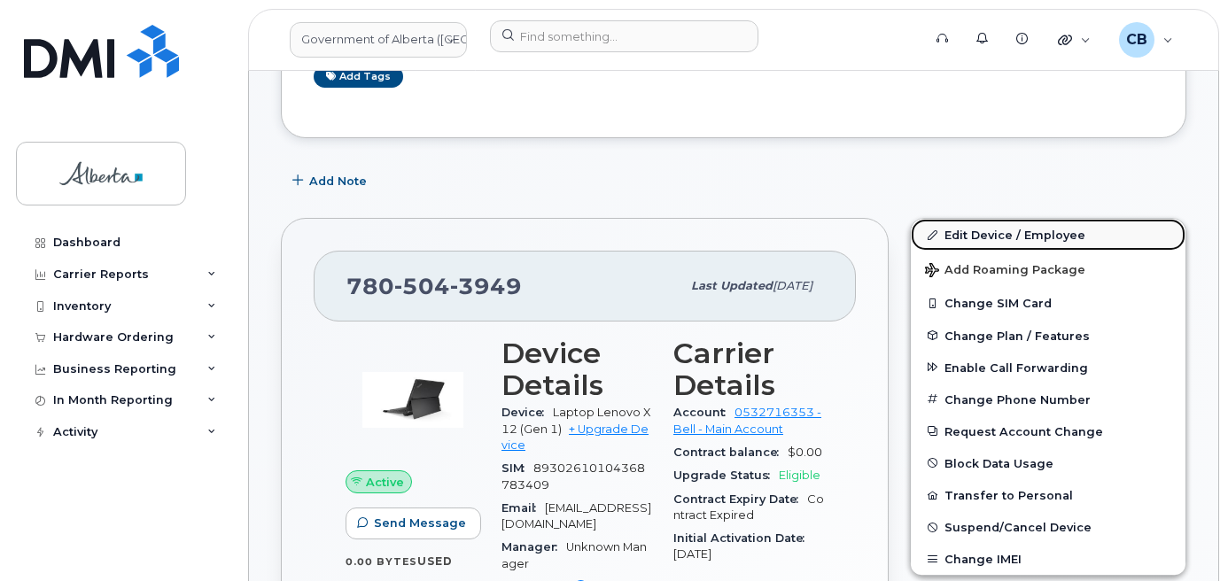
click at [960, 237] on link "Edit Device / Employee" at bounding box center [1048, 235] width 275 height 32
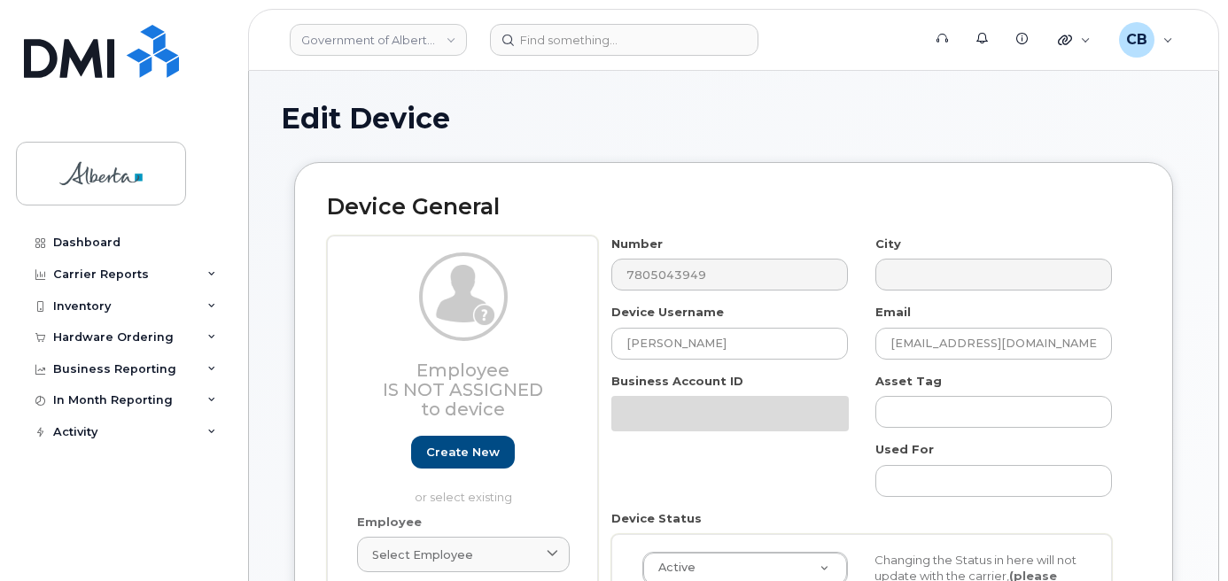
select select "4120335"
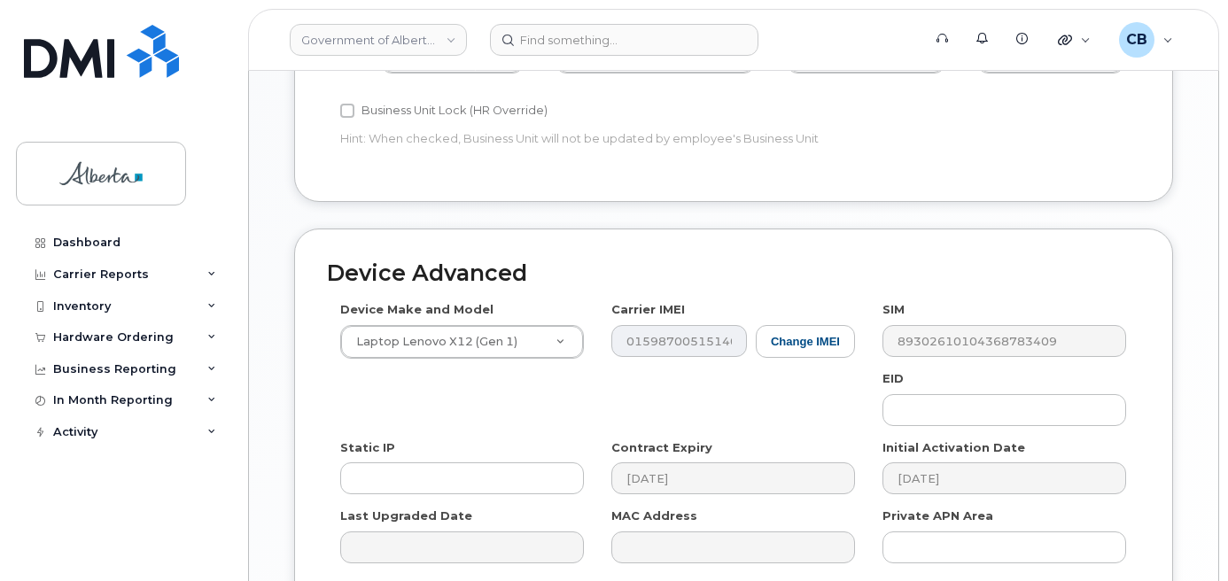
scroll to position [945, 0]
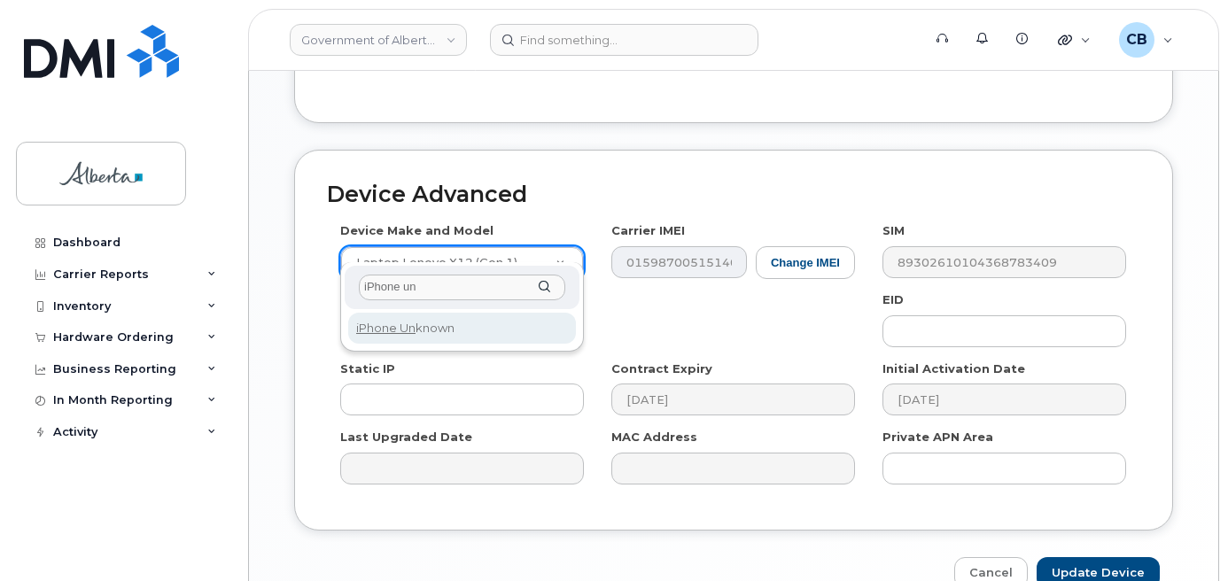
type input "iPhone un"
select select "185"
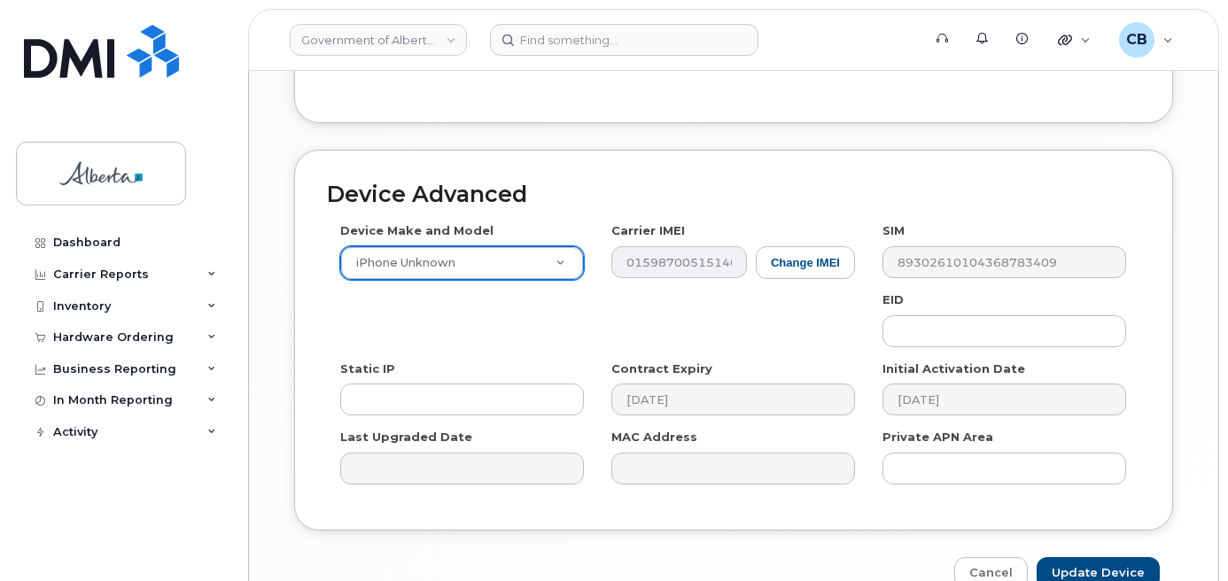
scroll to position [1026, 0]
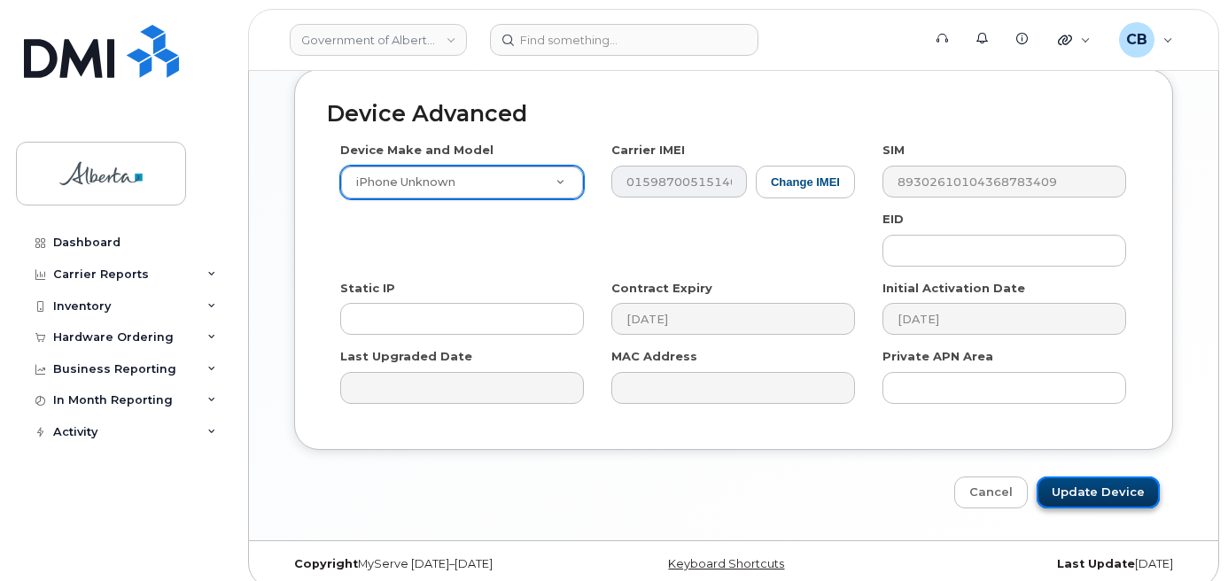
click at [1103, 477] on input "Update Device" at bounding box center [1097, 493] width 123 height 33
type input "Saving..."
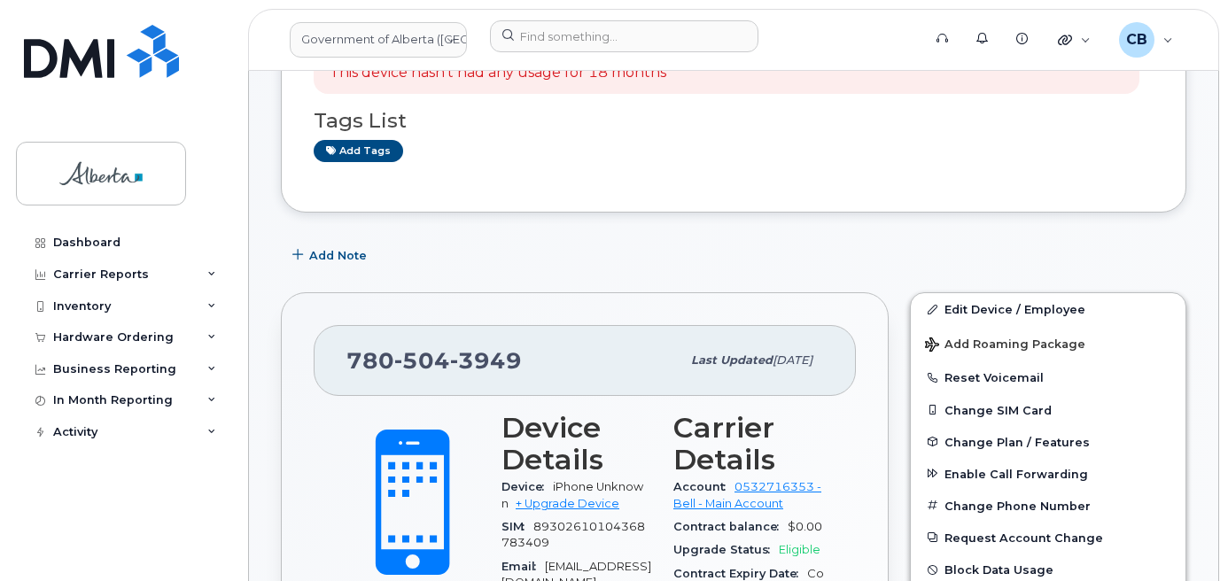
scroll to position [443, 0]
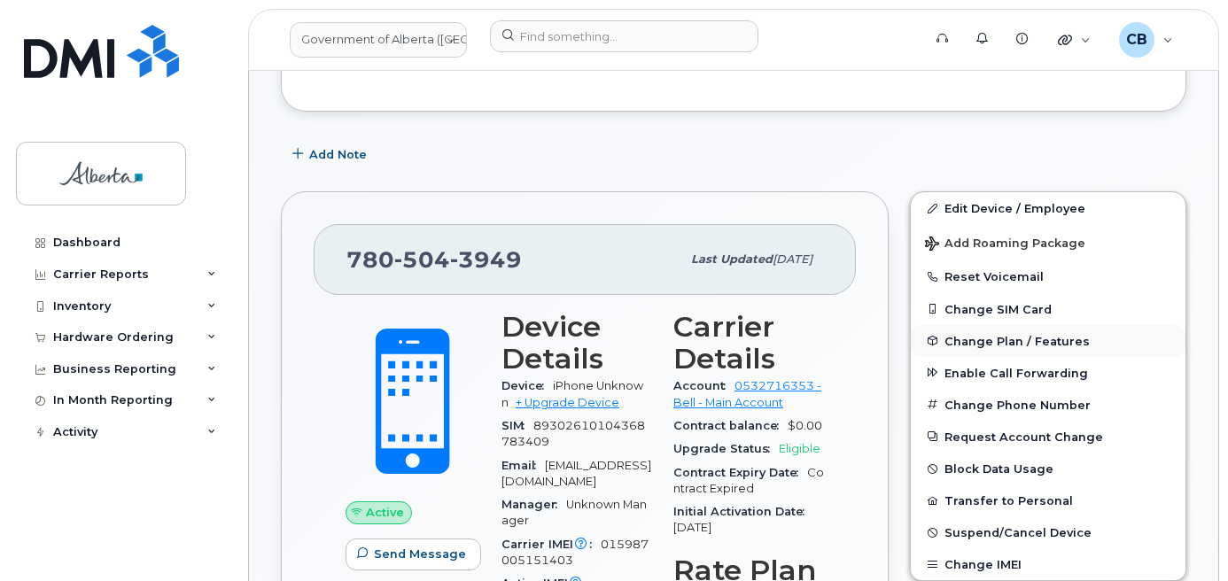
click at [1004, 342] on span "Change Plan / Features" at bounding box center [1016, 340] width 145 height 13
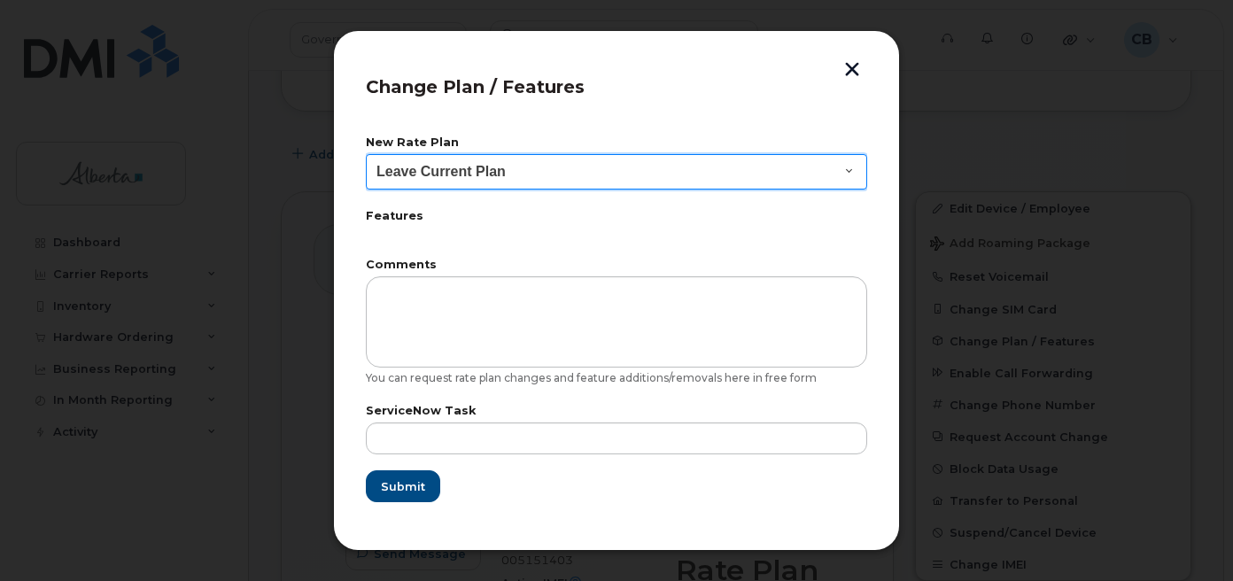
click at [853, 163] on select "Leave Current Plan GOA - Voice Plan 5 GOA Smartphone 14 30D GOA Unlimited Smart…" at bounding box center [616, 171] width 501 height 35
select select "2483362"
click at [366, 154] on select "Leave Current Plan GOA - Voice Plan 5 GOA Smartphone 14 30D GOA Unlimited Smart…" at bounding box center [616, 171] width 501 height 35
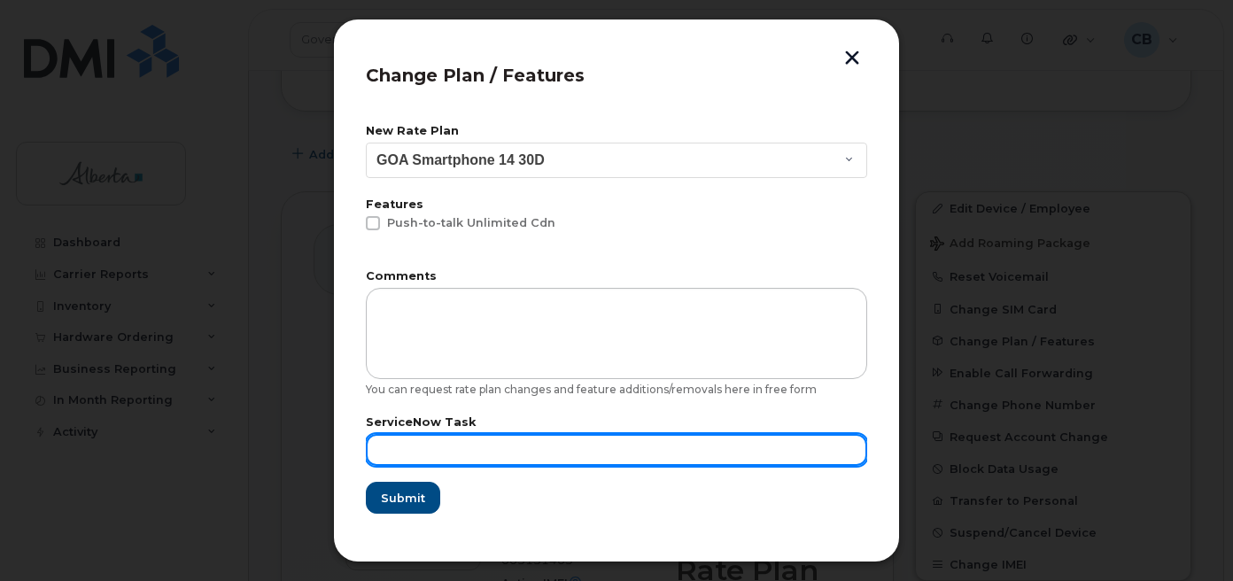
click at [415, 447] on input "text" at bounding box center [616, 450] width 501 height 32
paste input "SCTASK0844047"
type input "SCTASK0844047"
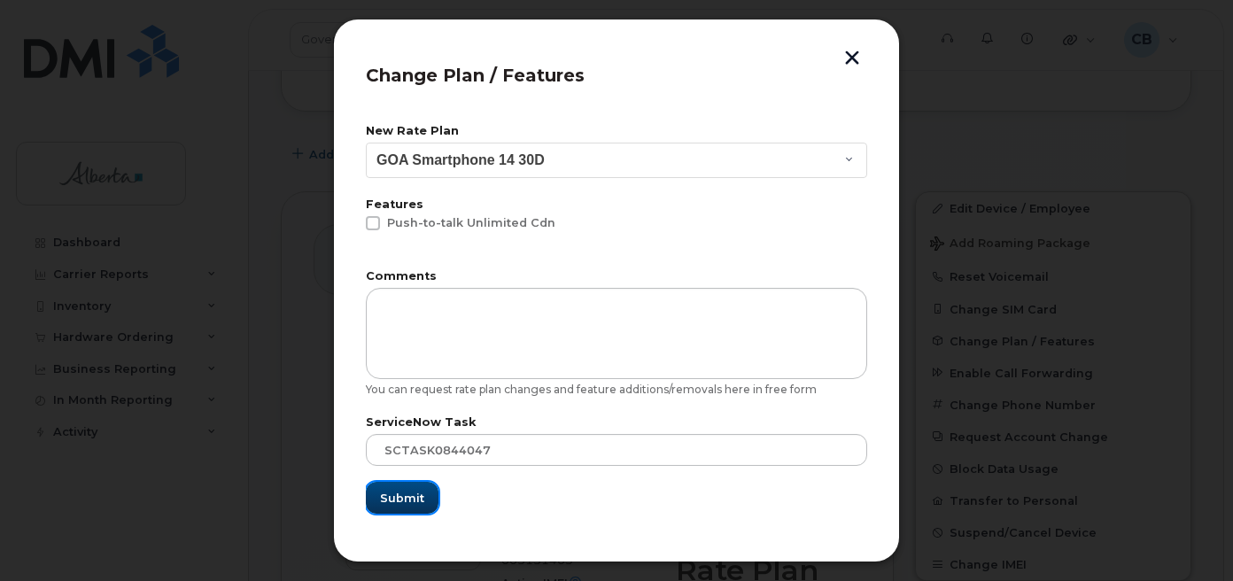
click at [394, 492] on span "Submit" at bounding box center [402, 498] width 44 height 17
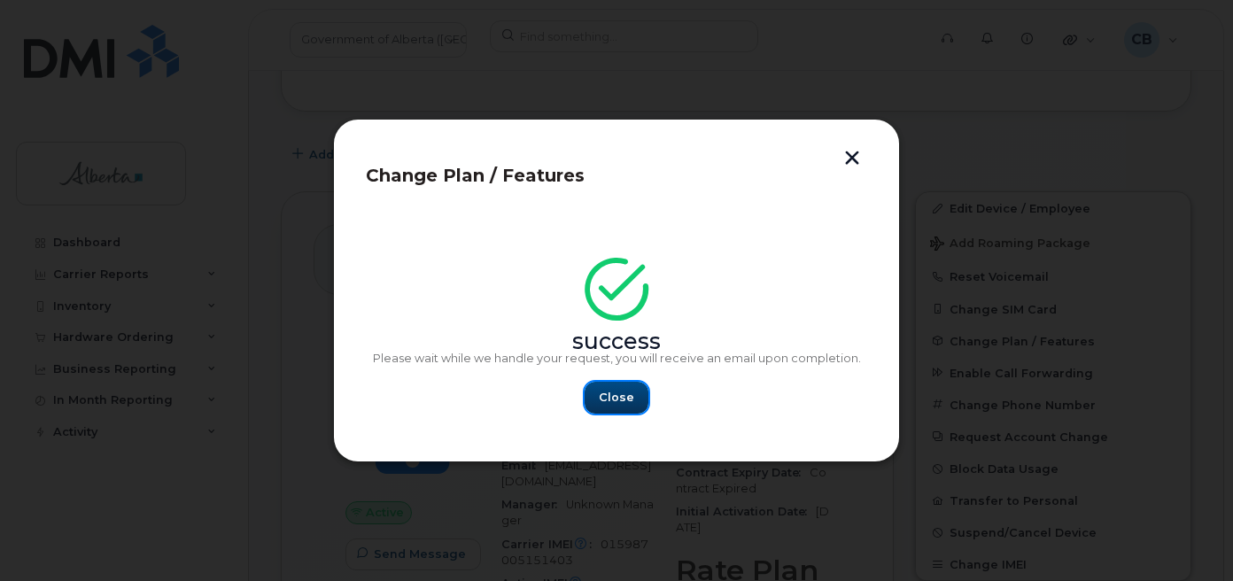
click at [614, 398] on span "Close" at bounding box center [616, 397] width 35 height 17
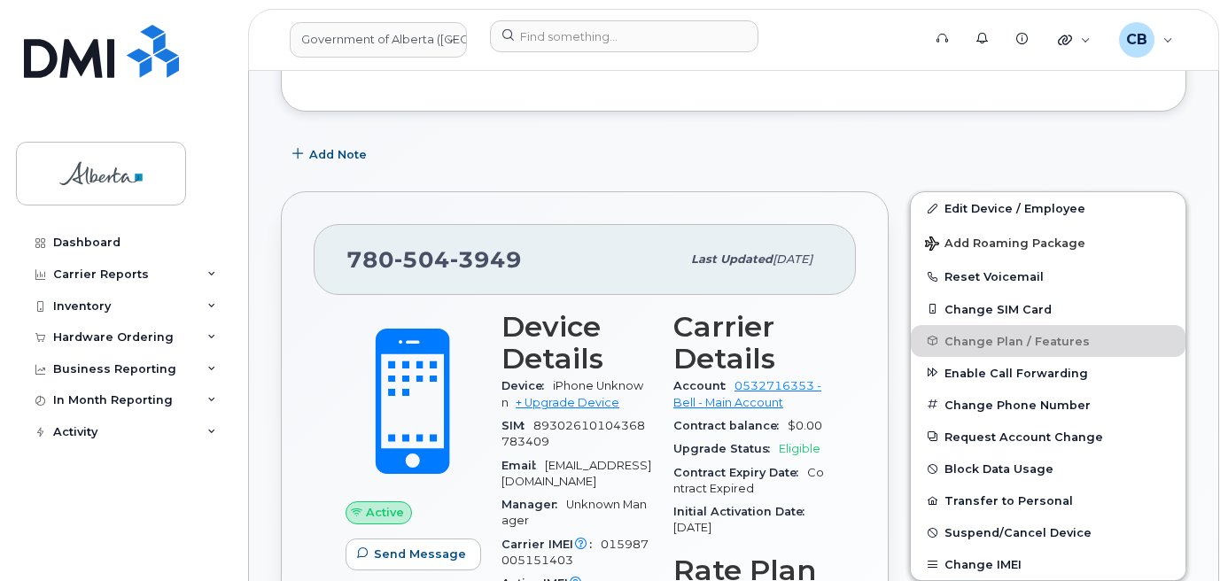
scroll to position [354, 0]
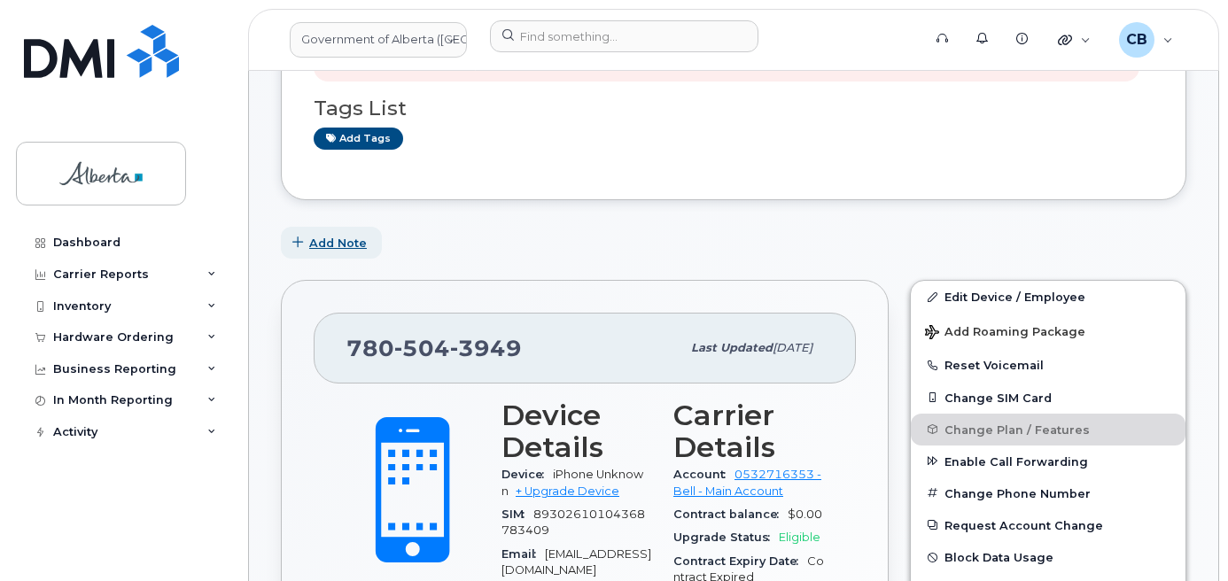
click at [322, 243] on span "Add Note" at bounding box center [338, 243] width 58 height 17
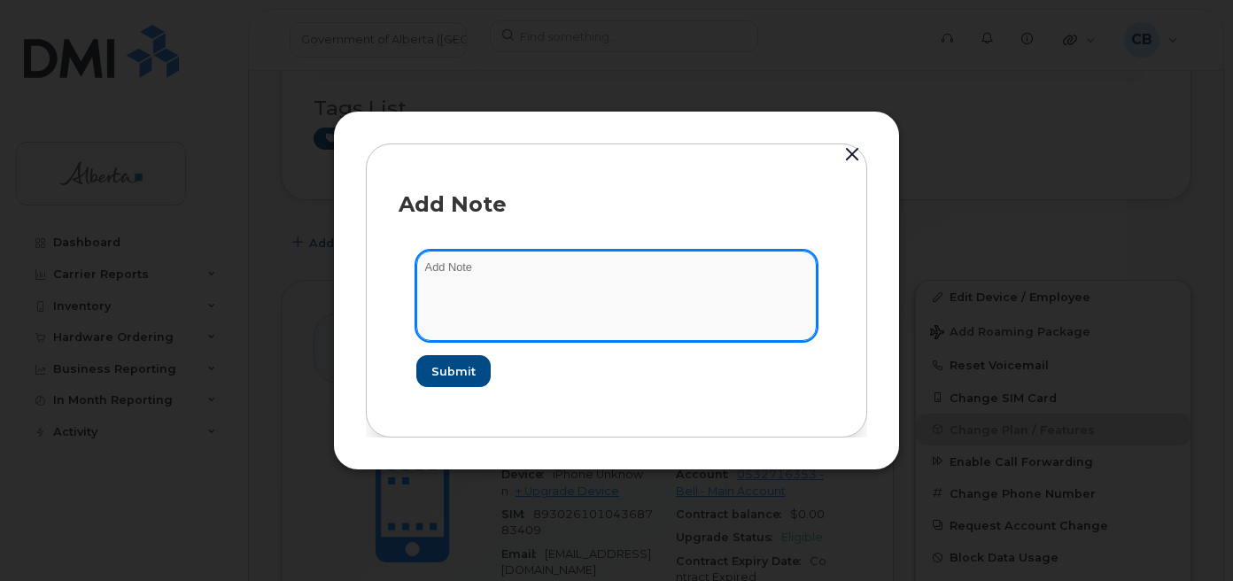
click at [430, 267] on textarea at bounding box center [616, 296] width 400 height 90
paste textarea "SCTASK0844047"
type textarea "SCTASK0844047-changed rate plan from data to voice and data."
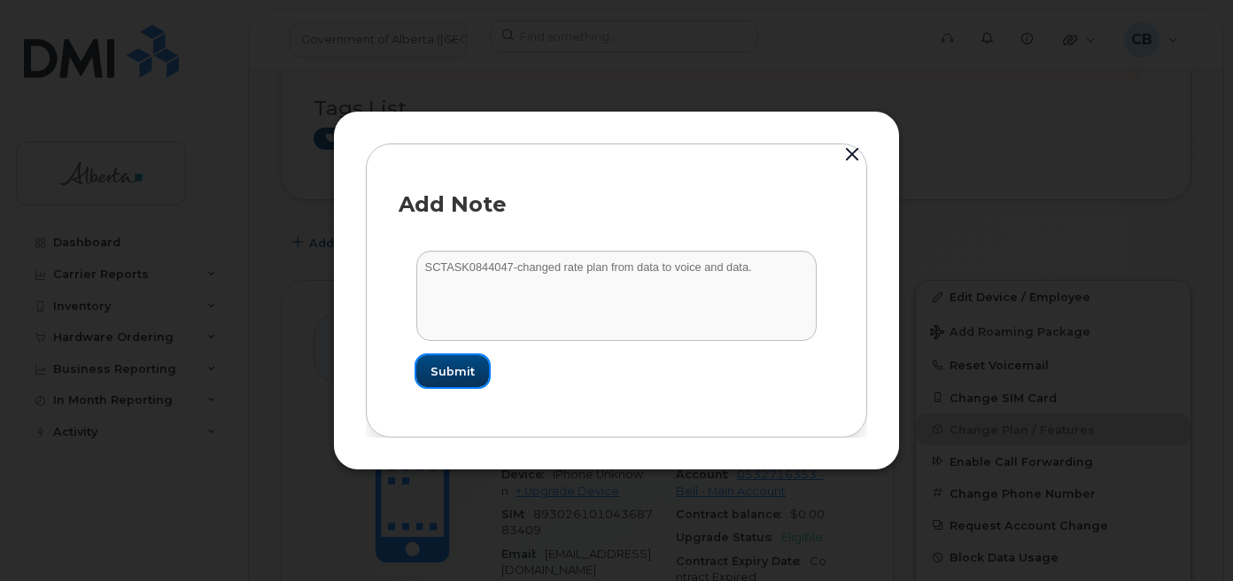
click at [451, 372] on span "Submit" at bounding box center [452, 371] width 44 height 17
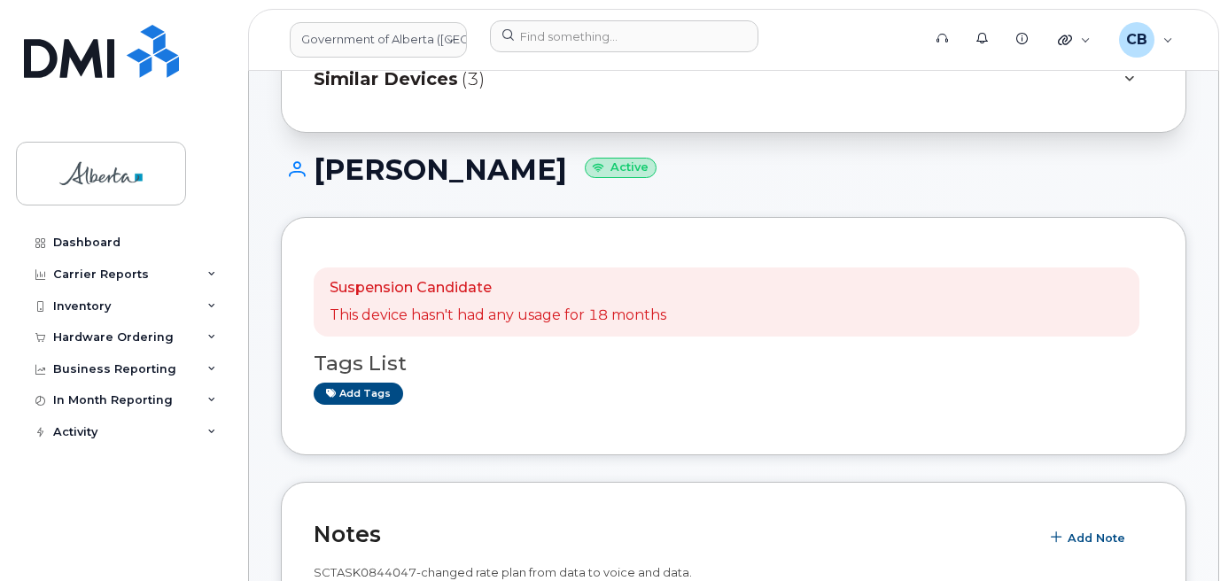
scroll to position [89, 0]
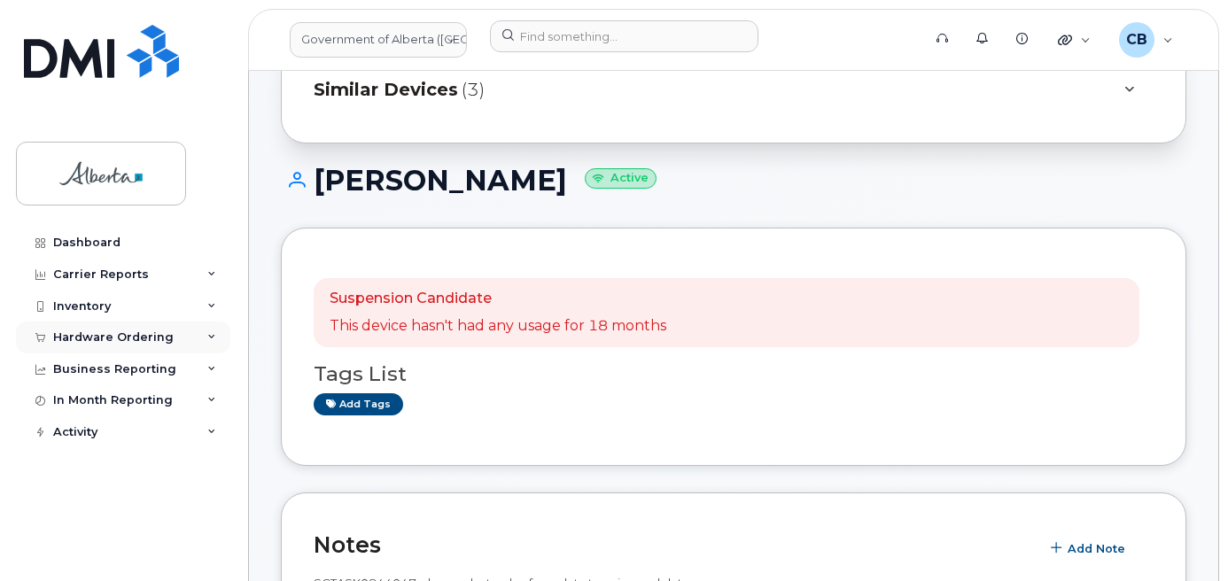
click at [92, 330] on div "Hardware Ordering" at bounding box center [123, 338] width 214 height 32
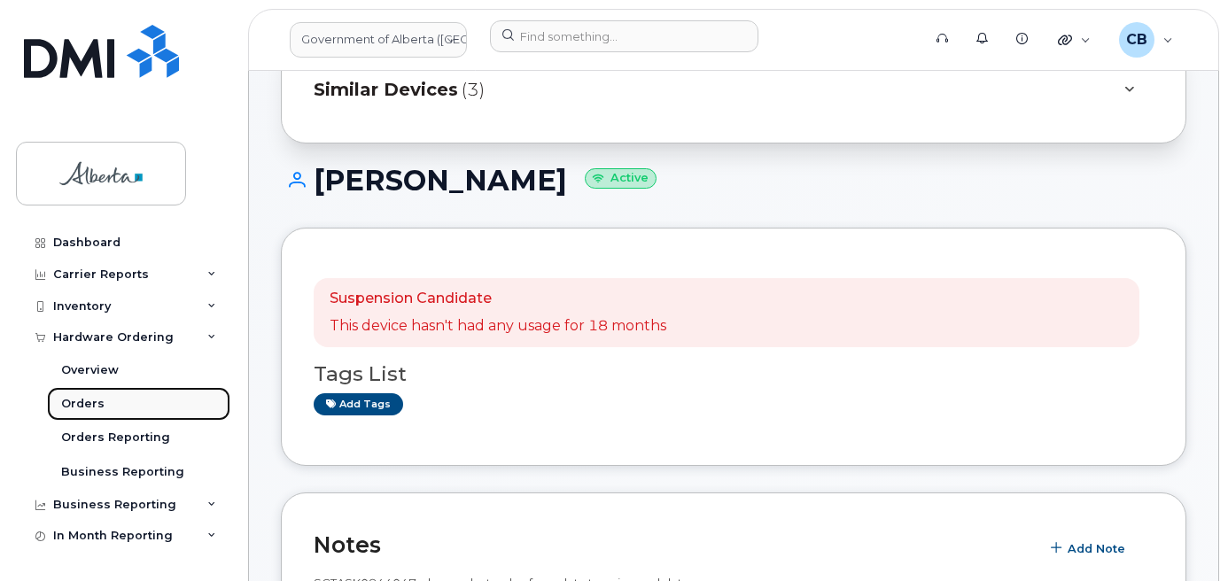
click at [88, 399] on div "Orders" at bounding box center [82, 404] width 43 height 16
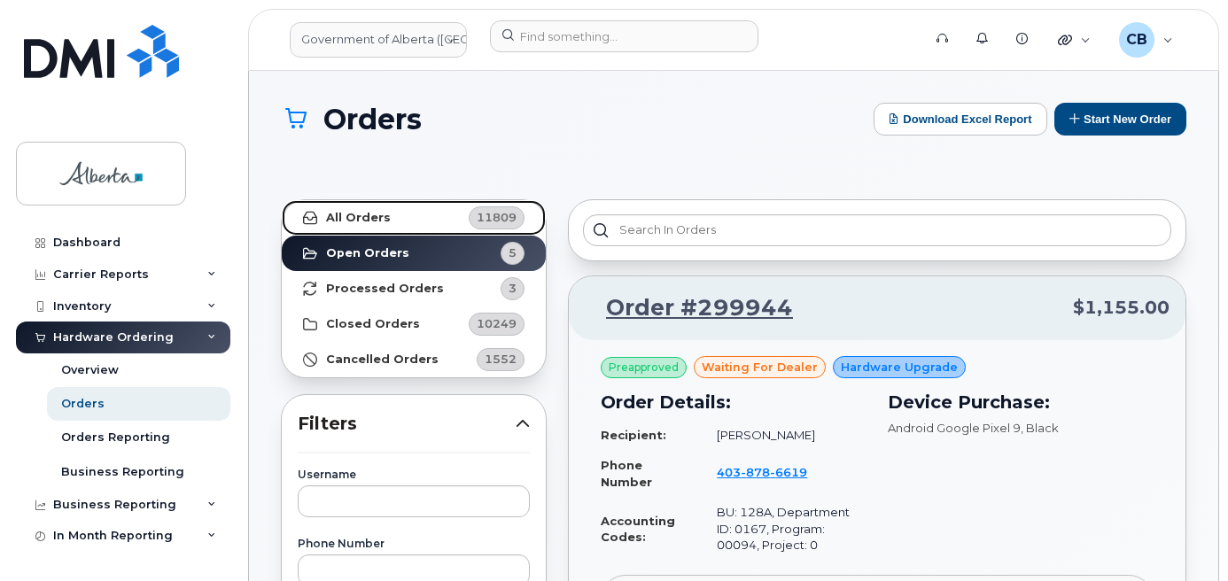
click at [354, 220] on strong "All Orders" at bounding box center [358, 218] width 65 height 14
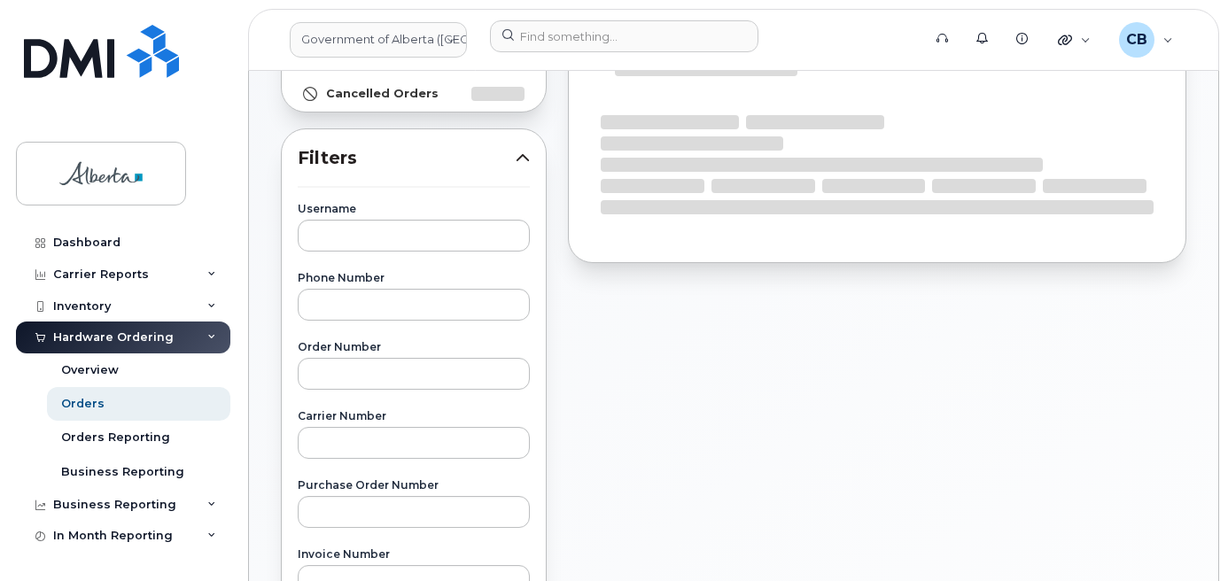
scroll to position [354, 0]
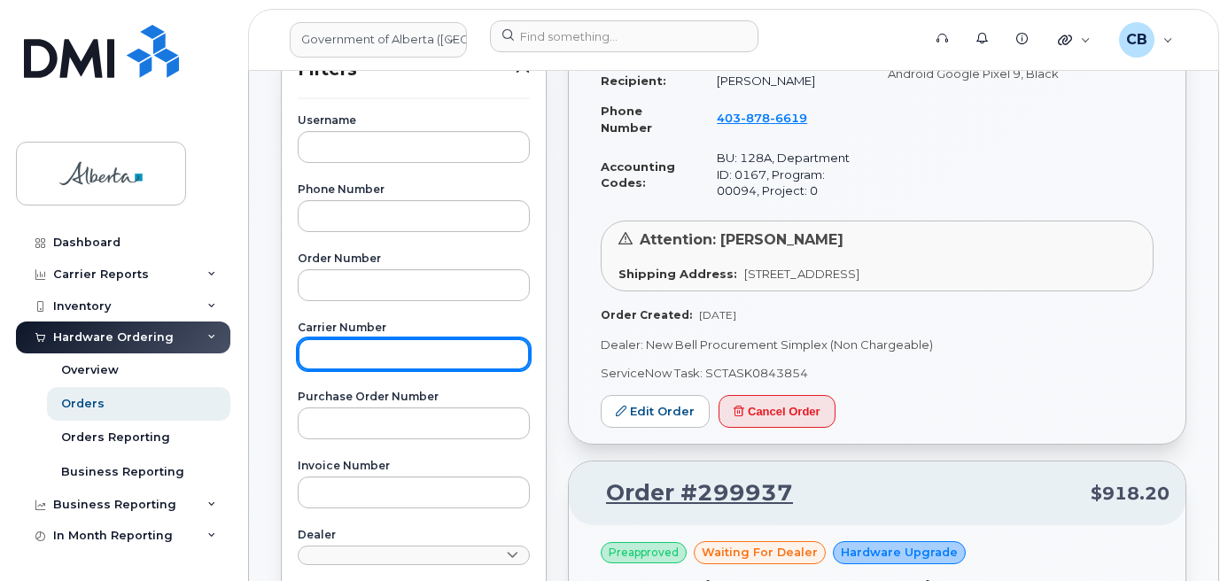
click at [331, 353] on input "text" at bounding box center [414, 354] width 232 height 32
paste input "3011903"
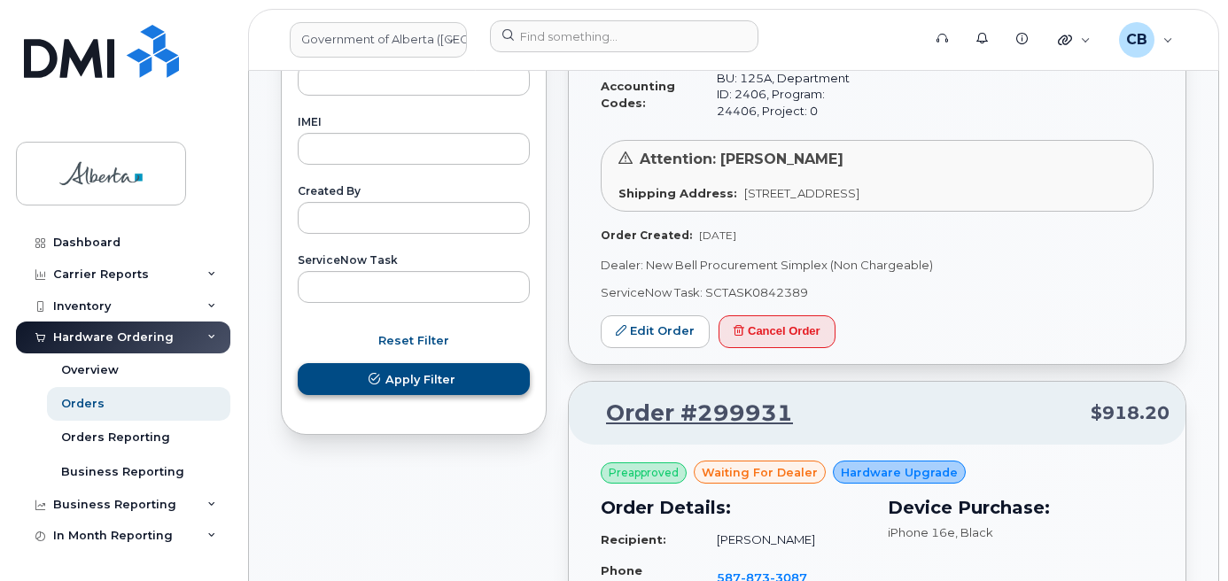
type input "3011903"
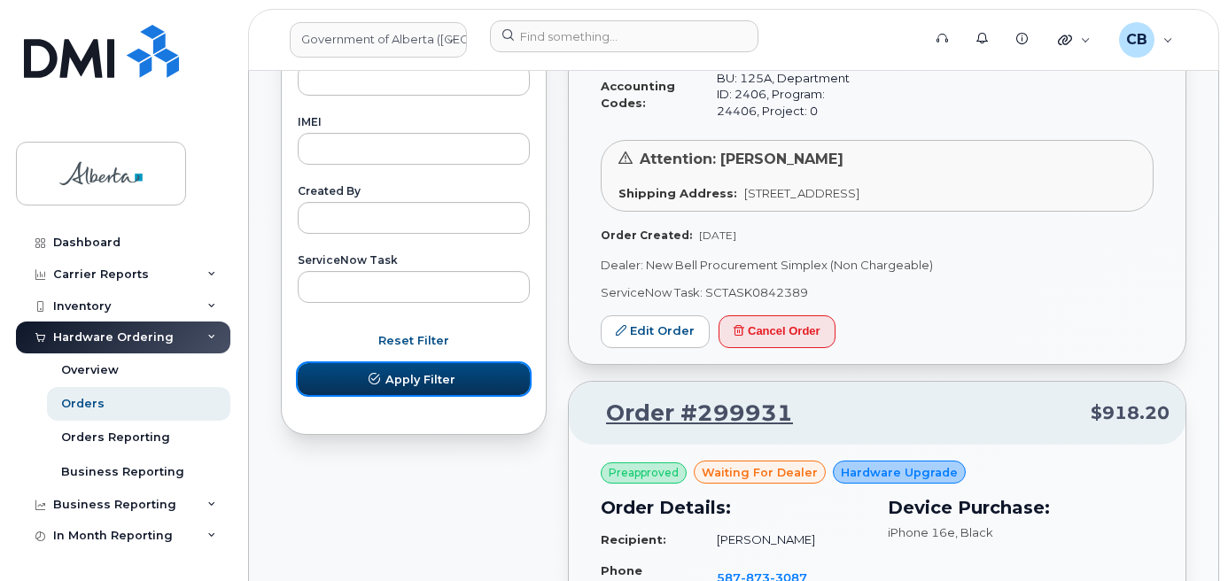
click at [419, 381] on span "Apply Filter" at bounding box center [420, 379] width 70 height 17
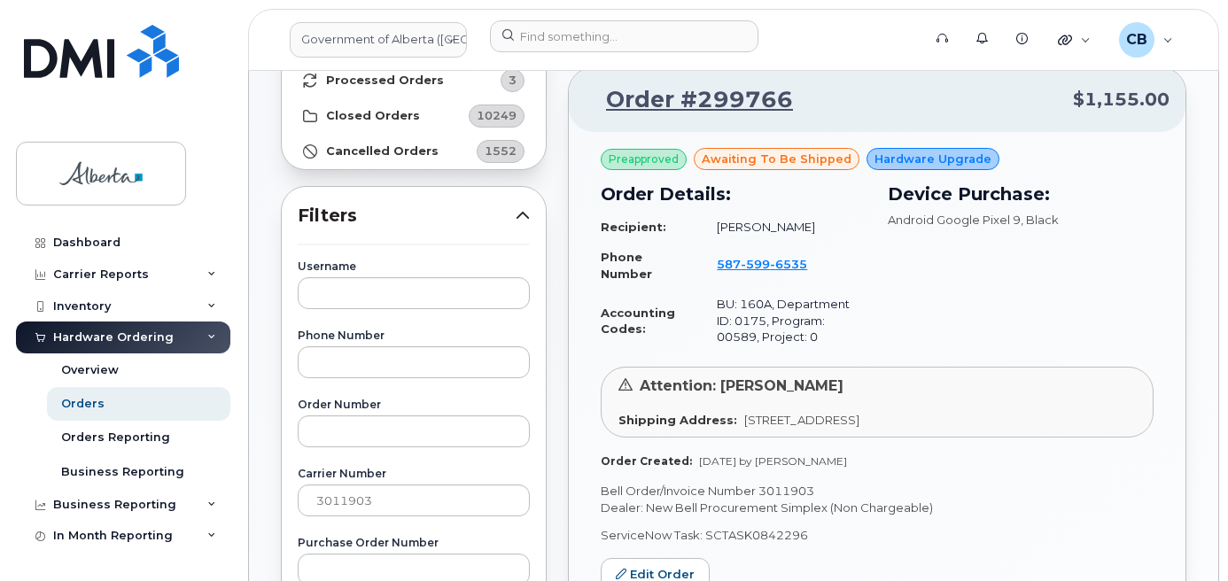
scroll to position [297, 0]
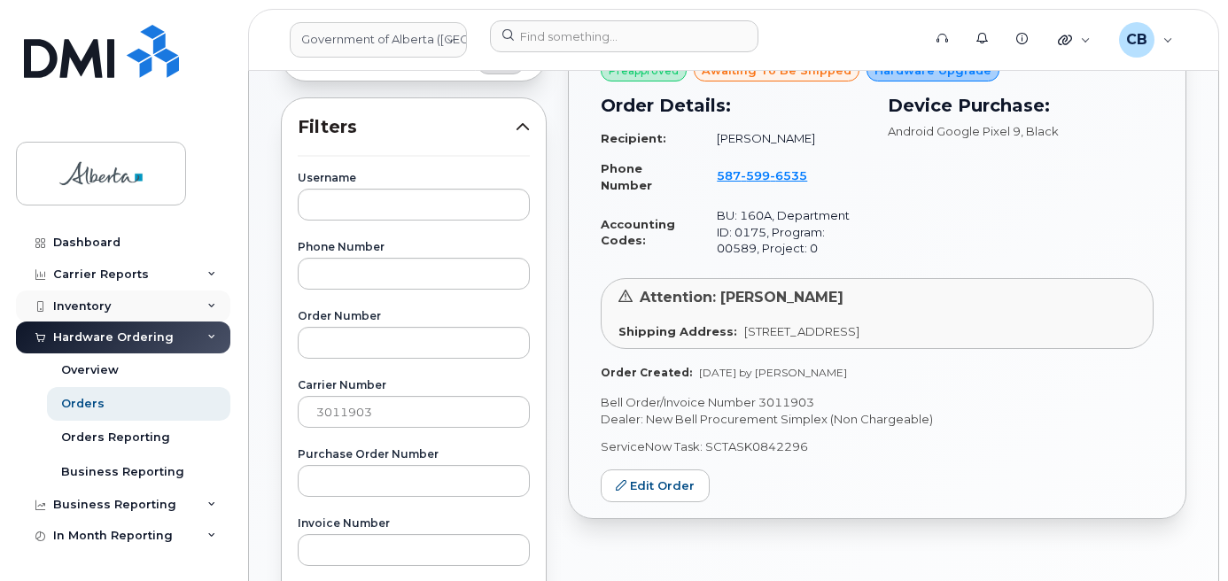
click at [68, 301] on div "Inventory" at bounding box center [82, 306] width 58 height 14
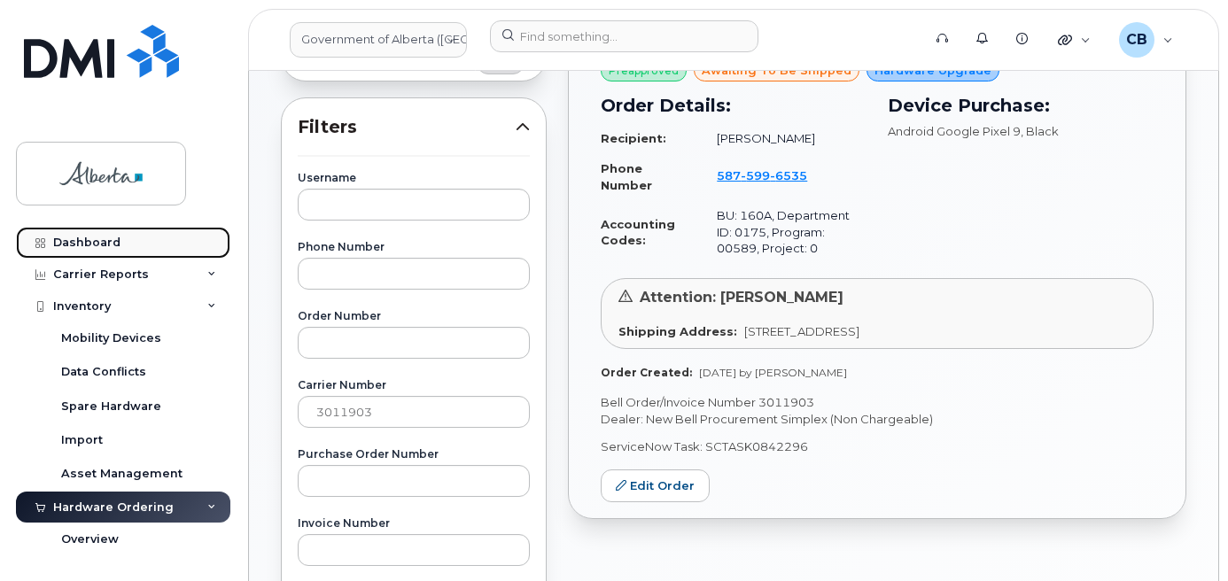
click at [80, 241] on div "Dashboard" at bounding box center [86, 243] width 67 height 14
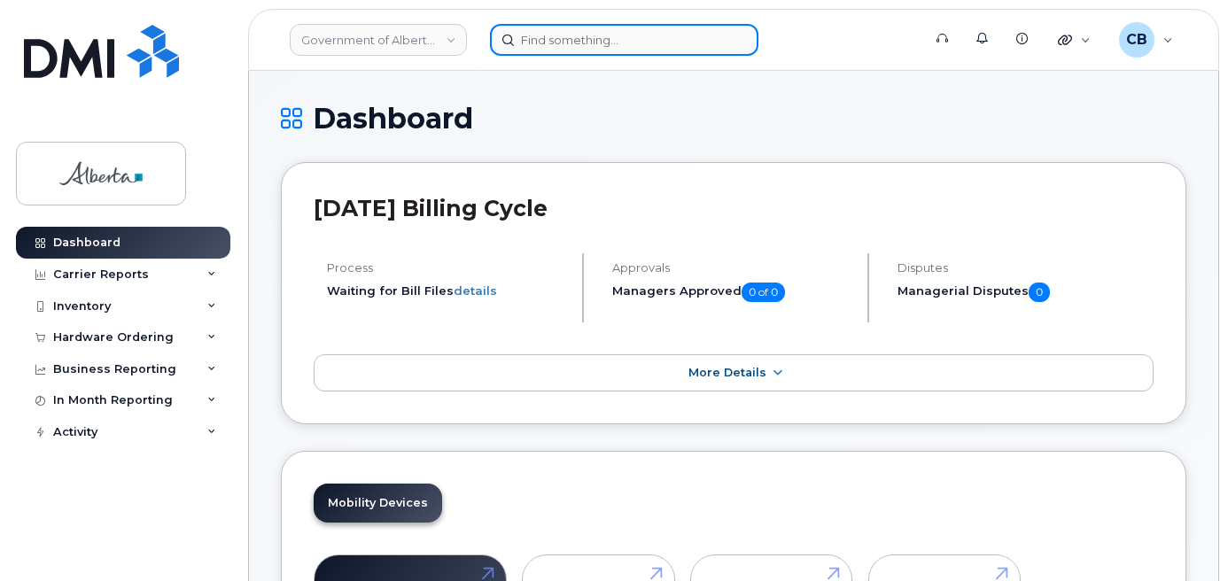
click at [565, 37] on input at bounding box center [624, 40] width 268 height 32
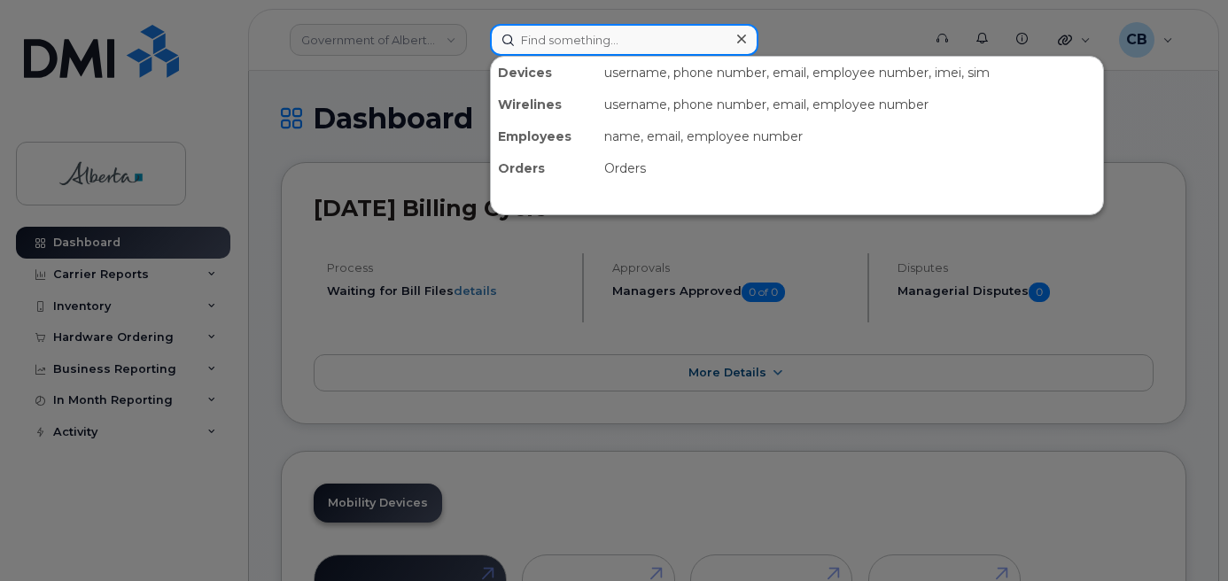
paste input "[PERSON_NAME]"
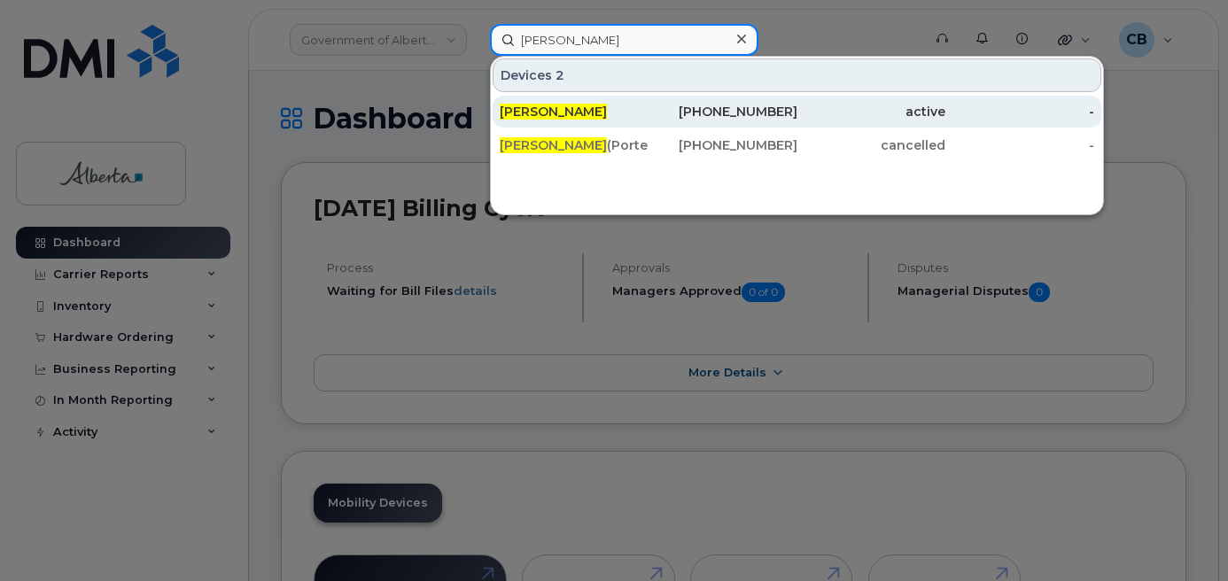
type input "[PERSON_NAME]"
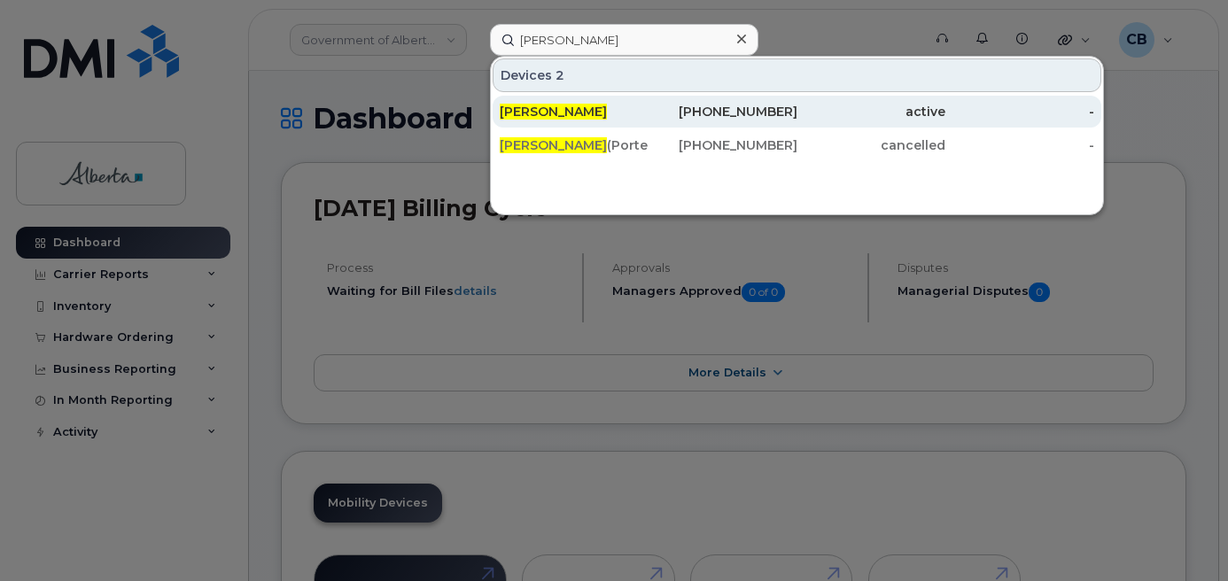
click at [557, 109] on span "[PERSON_NAME]" at bounding box center [553, 112] width 107 height 16
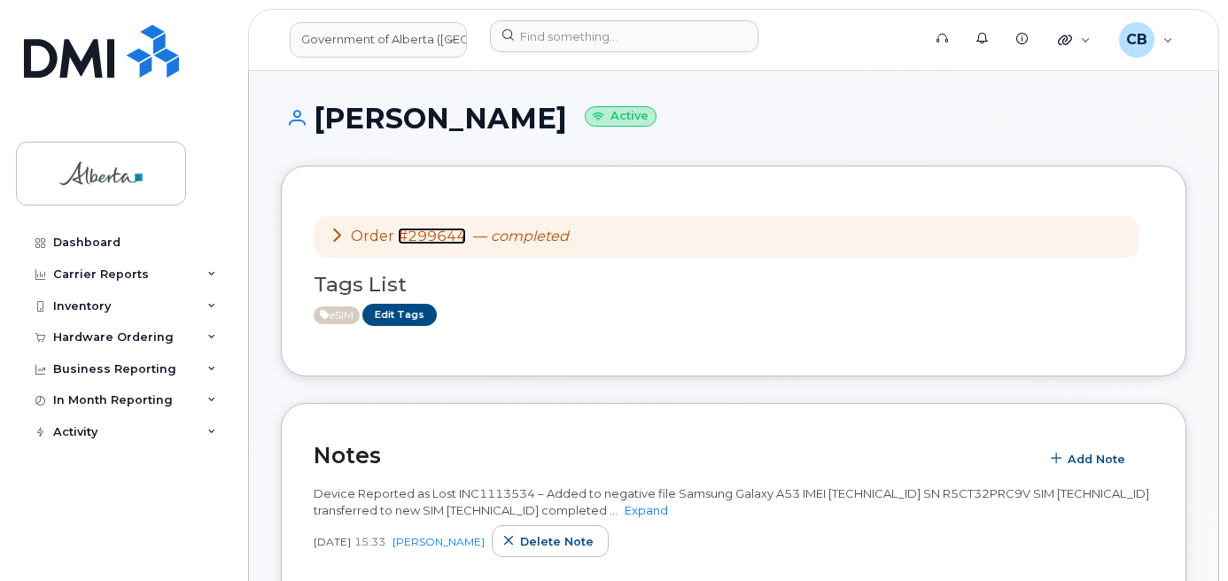
click at [429, 239] on link "#299644" at bounding box center [432, 236] width 68 height 17
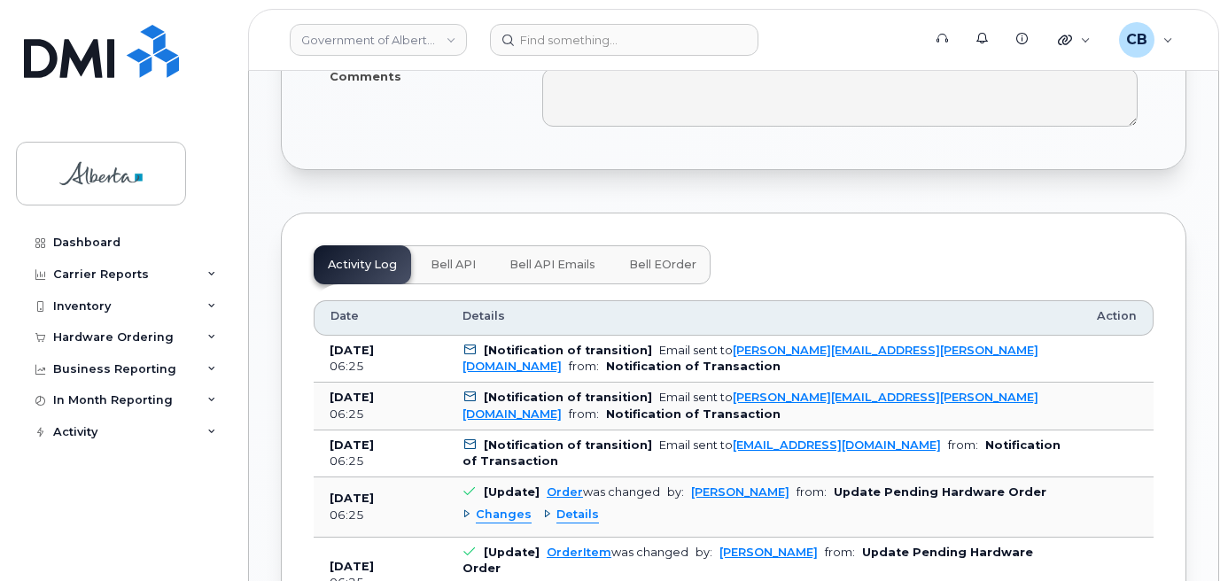
scroll to position [1206, 0]
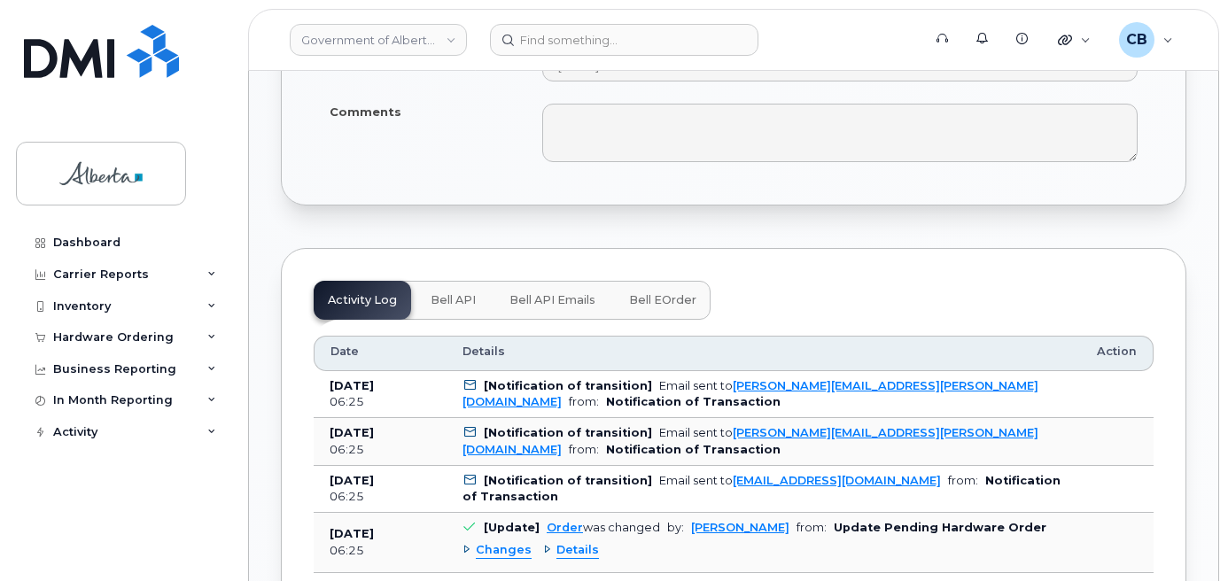
click at [640, 293] on span "Bell eOrder" at bounding box center [662, 300] width 67 height 14
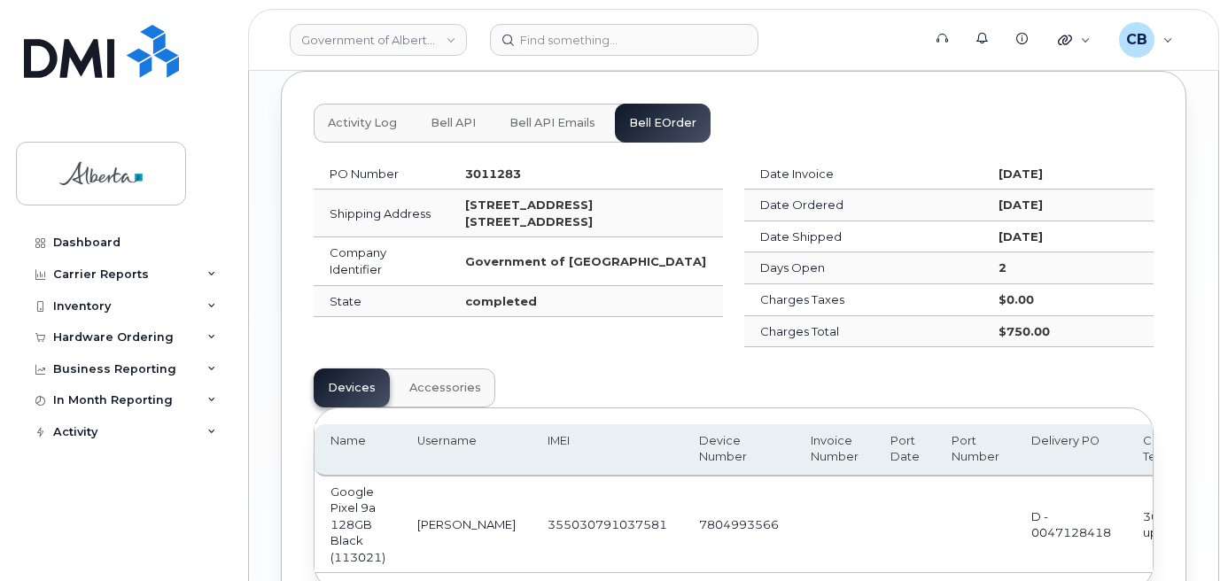
scroll to position [1547, 0]
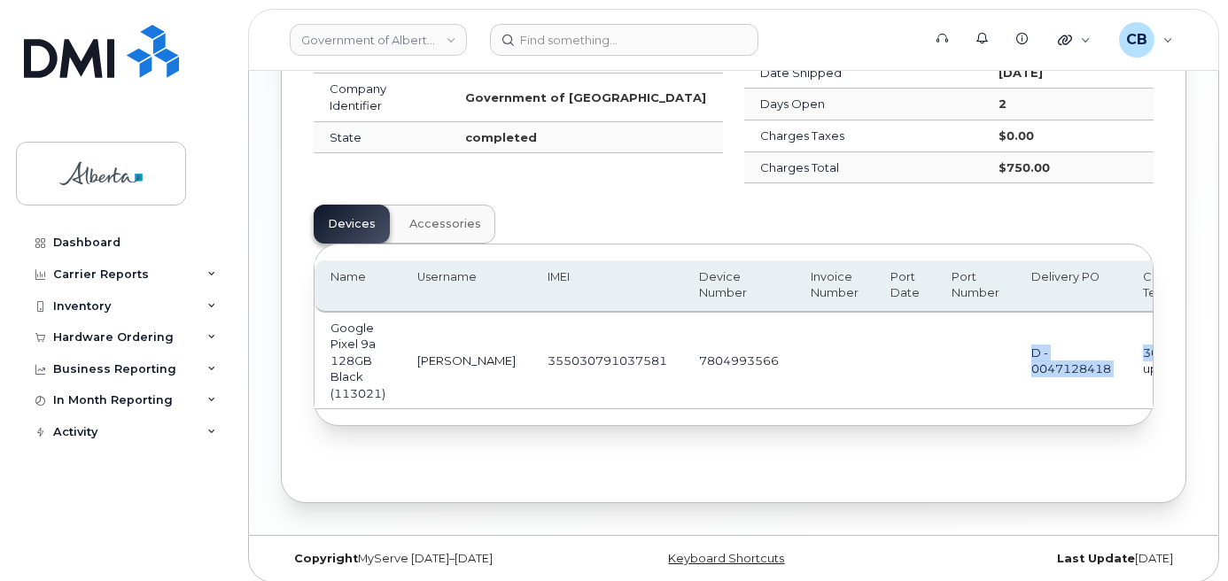
drag, startPoint x: 753, startPoint y: 392, endPoint x: 1040, endPoint y: 373, distance: 287.6
click at [1099, 392] on tr "Google Pixel 9a 128GB Black (113021) [PERSON_NAME] 355030791037581 7804993566 D…" at bounding box center [1089, 361] width 1550 height 97
click at [874, 388] on td at bounding box center [904, 361] width 61 height 97
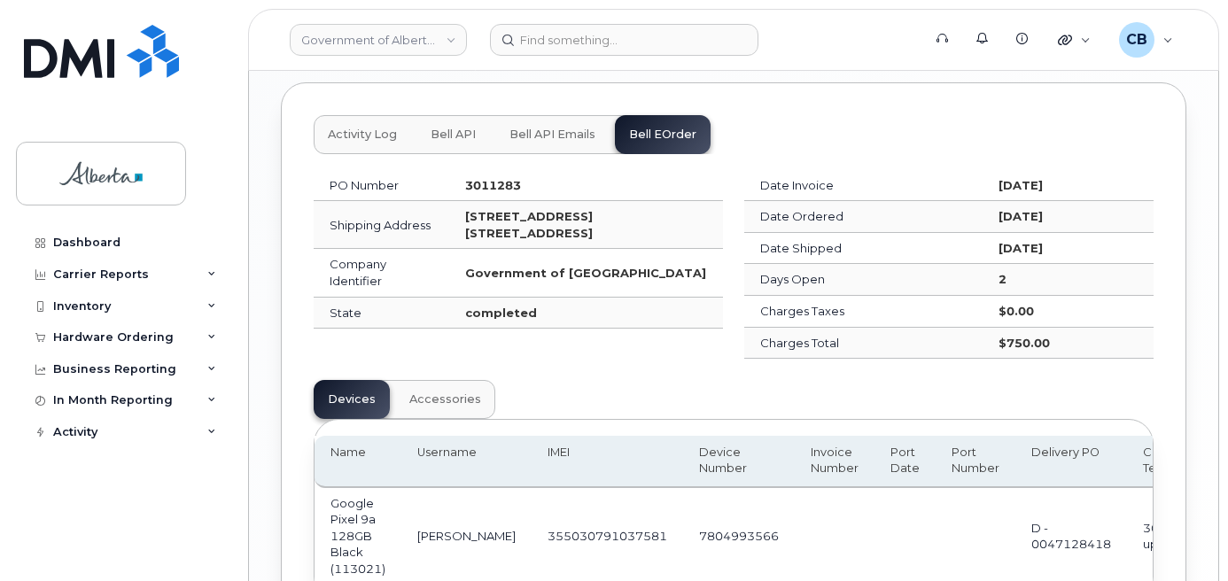
scroll to position [1369, 0]
click at [535, 129] on span "Bell API Emails" at bounding box center [552, 136] width 86 height 14
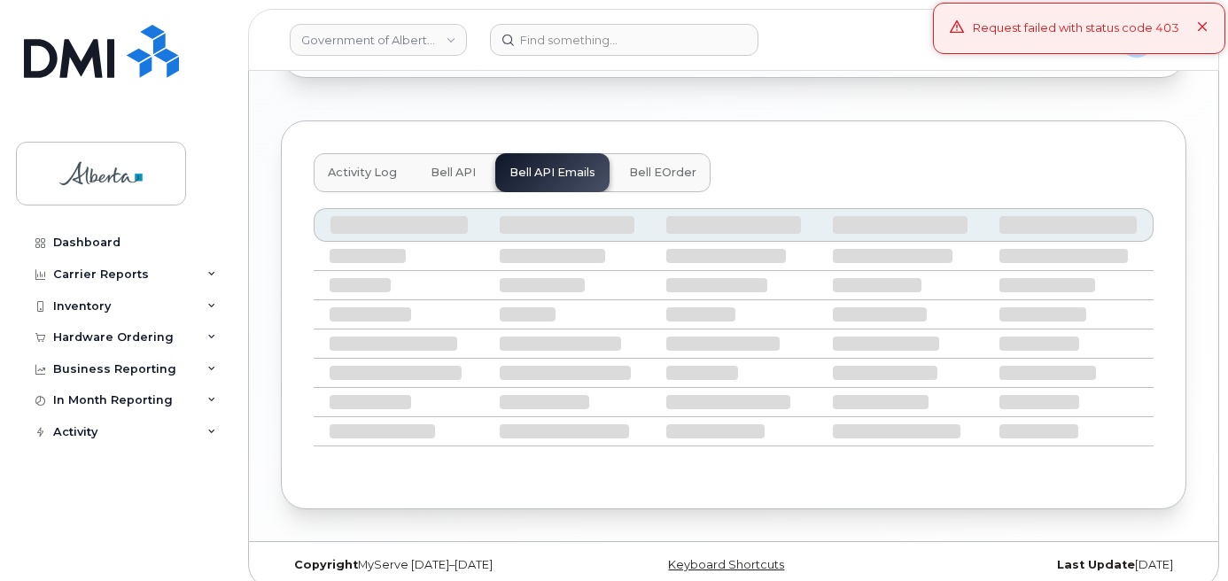
drag, startPoint x: 1204, startPoint y: 29, endPoint x: 1198, endPoint y: 39, distance: 11.5
click at [1204, 28] on icon at bounding box center [1203, 28] width 12 height 12
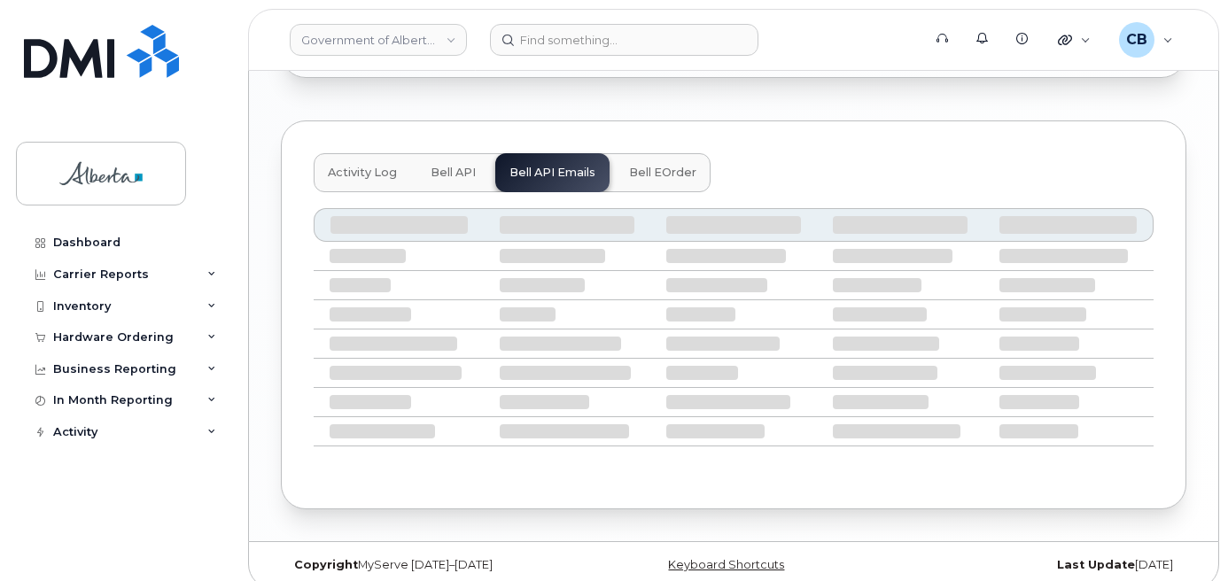
click at [439, 166] on span "Bell API" at bounding box center [452, 173] width 45 height 14
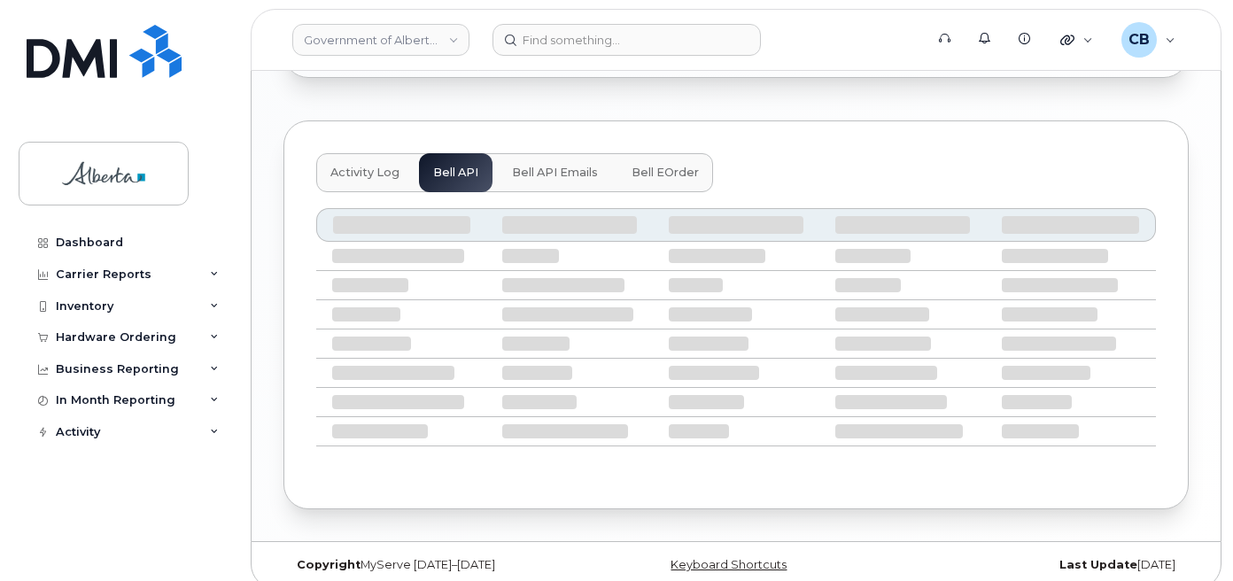
scroll to position [1177, 0]
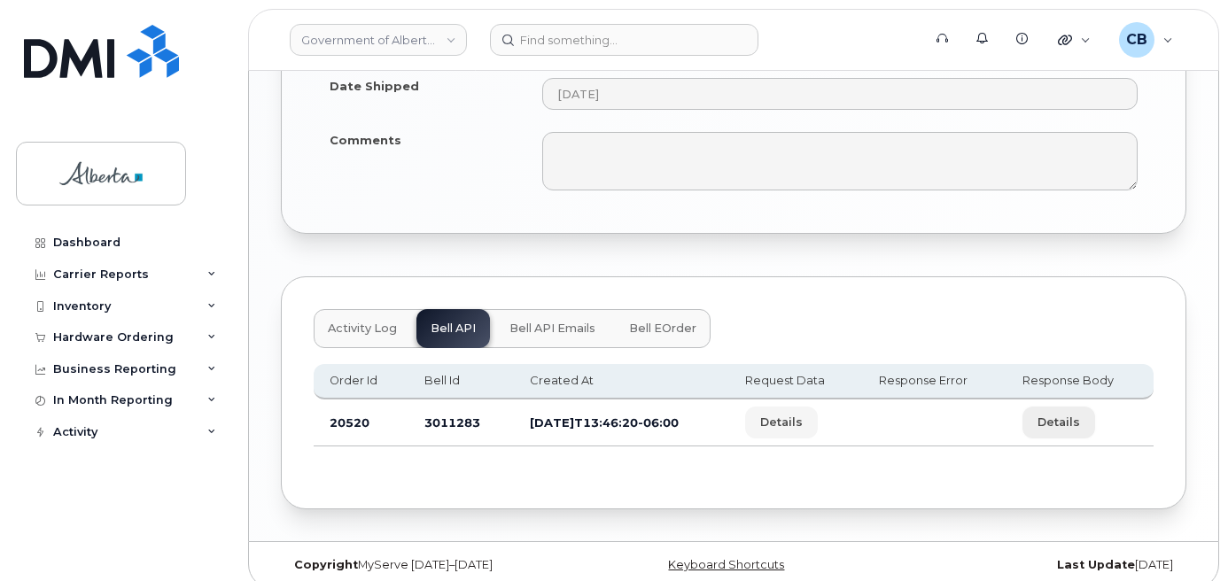
click at [1071, 414] on span "Details" at bounding box center [1058, 422] width 43 height 17
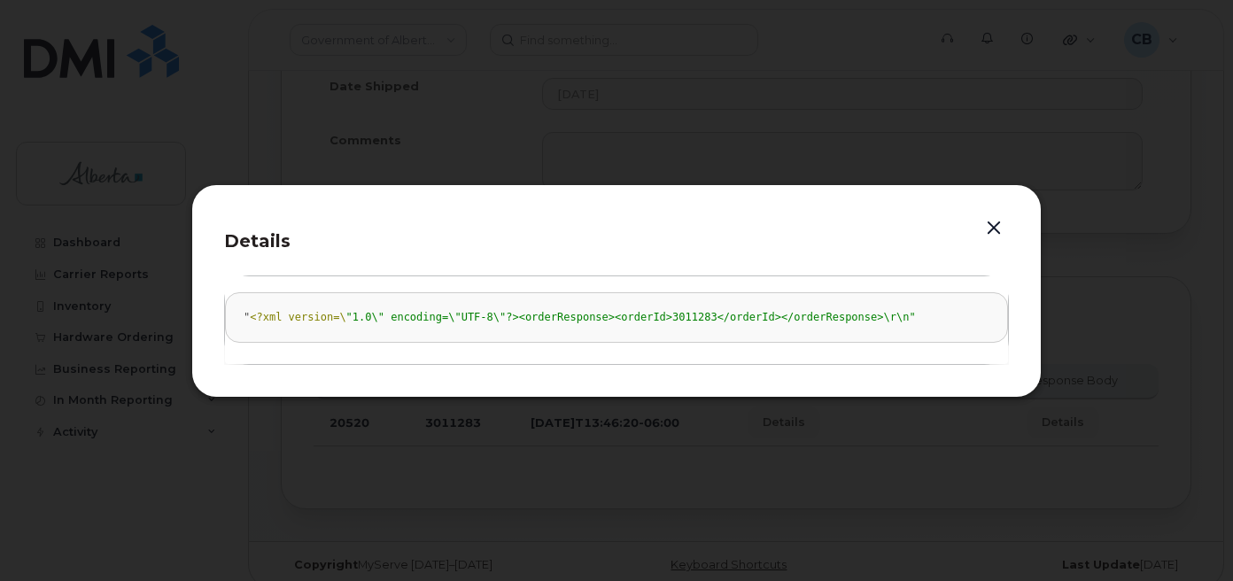
click at [986, 217] on button "button" at bounding box center [994, 228] width 27 height 25
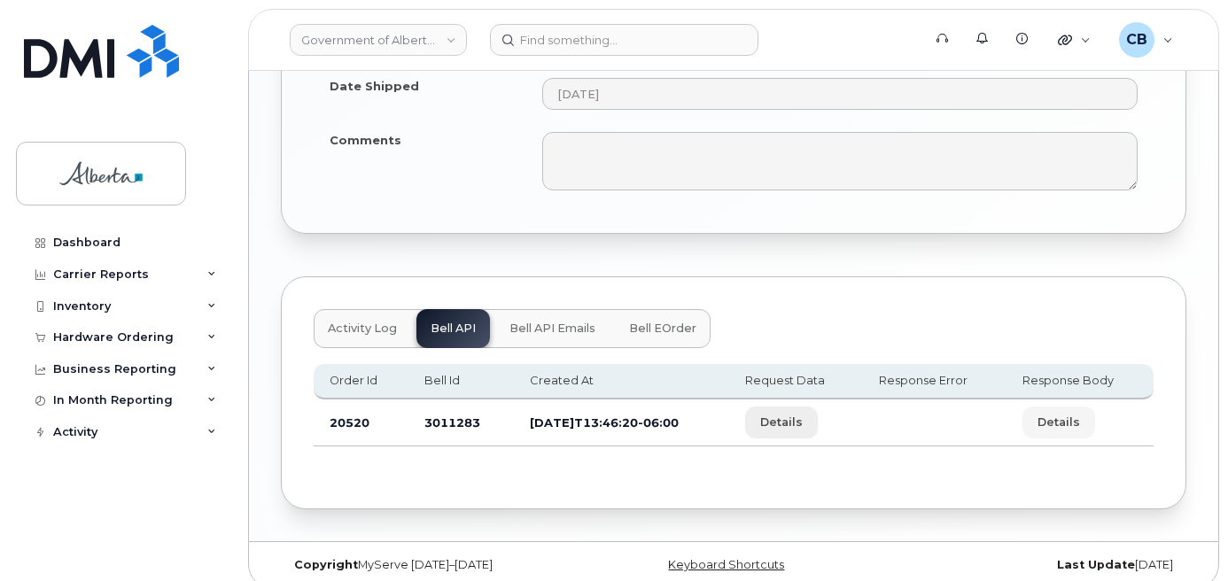
click at [797, 414] on span "Details" at bounding box center [781, 422] width 43 height 17
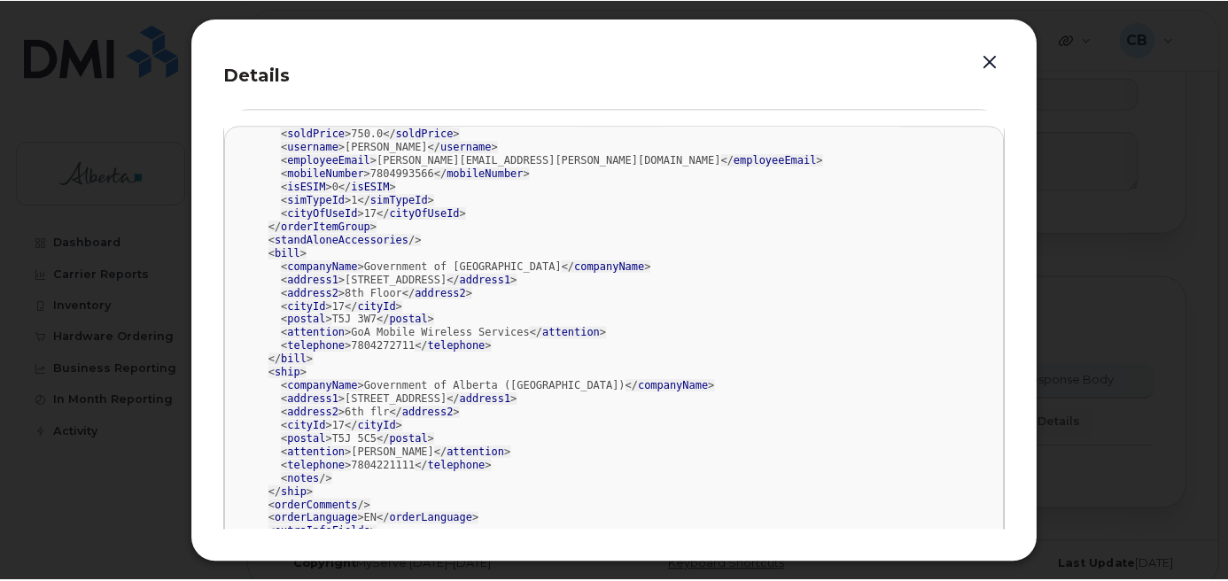
scroll to position [0, 0]
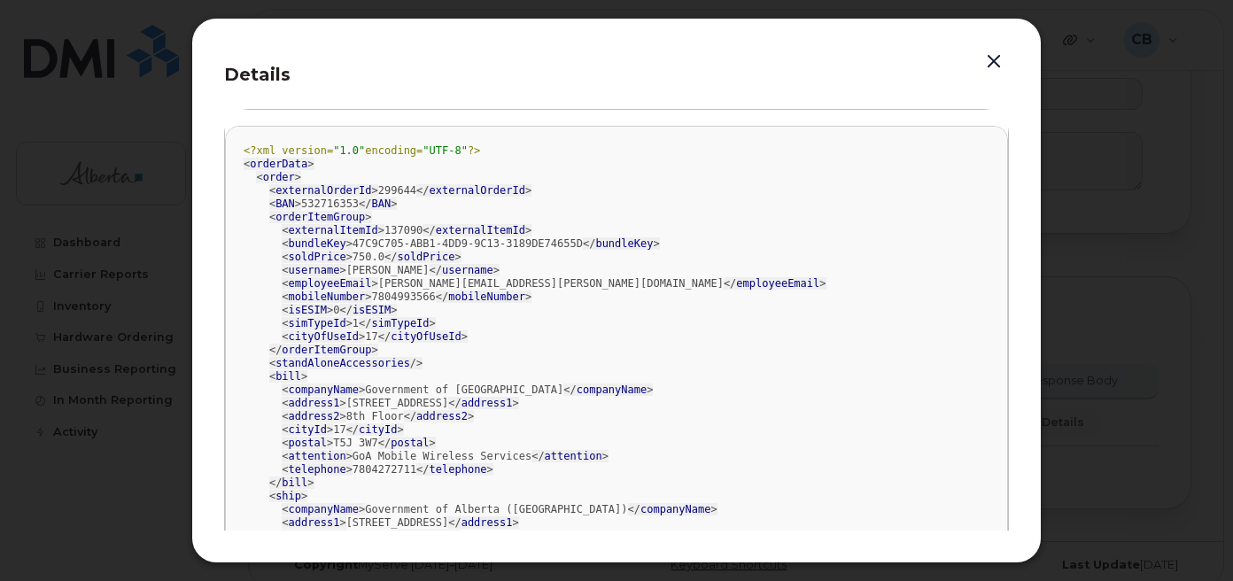
click at [989, 60] on button "button" at bounding box center [994, 62] width 27 height 25
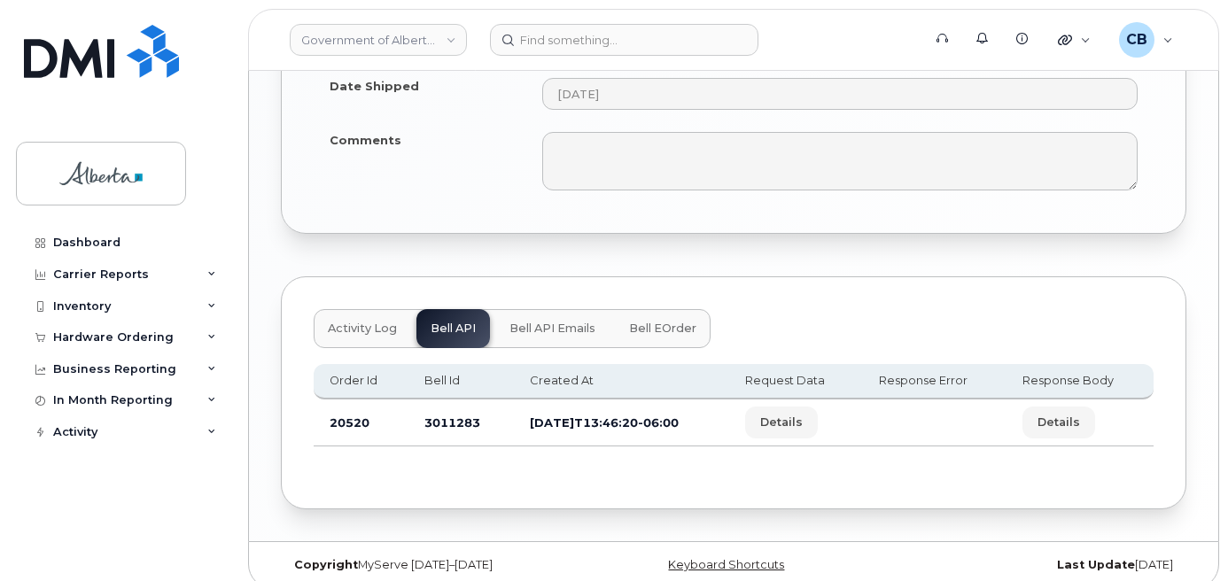
click at [449, 401] on td "3011283" at bounding box center [460, 422] width 105 height 47
copy td "3011283"
